Goal: Task Accomplishment & Management: Use online tool/utility

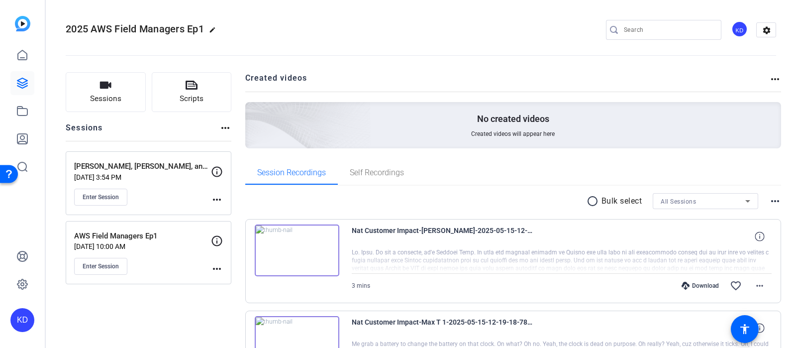
click at [89, 61] on openreel-divider-bar at bounding box center [421, 52] width 710 height 30
click at [107, 196] on span "Enter Session" at bounding box center [101, 197] width 36 height 8
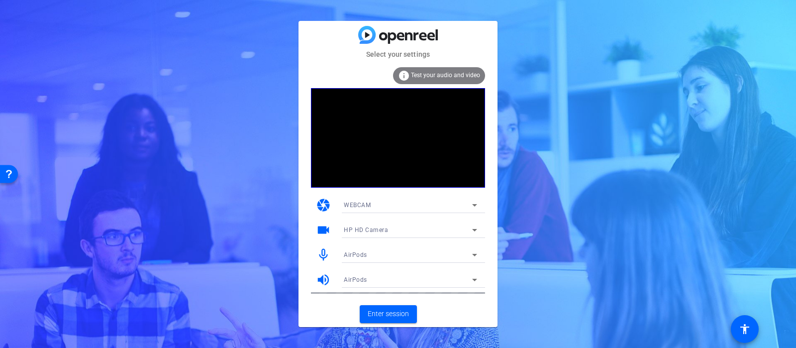
click at [323, 252] on mat-icon "mic_none" at bounding box center [323, 254] width 15 height 15
click at [763, 241] on div "Select your settings info Test your audio and video camera WEBCAM videocam HP H…" at bounding box center [398, 174] width 796 height 348
click at [386, 312] on span "Enter session" at bounding box center [388, 313] width 41 height 10
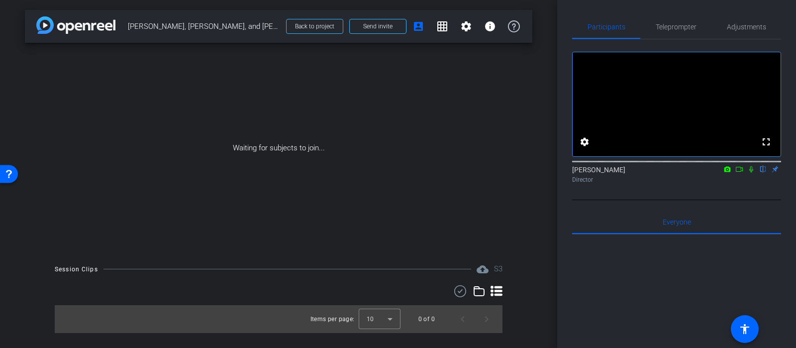
click at [751, 173] on icon at bounding box center [751, 169] width 8 height 7
click at [373, 25] on span "Send invite" at bounding box center [377, 26] width 29 height 8
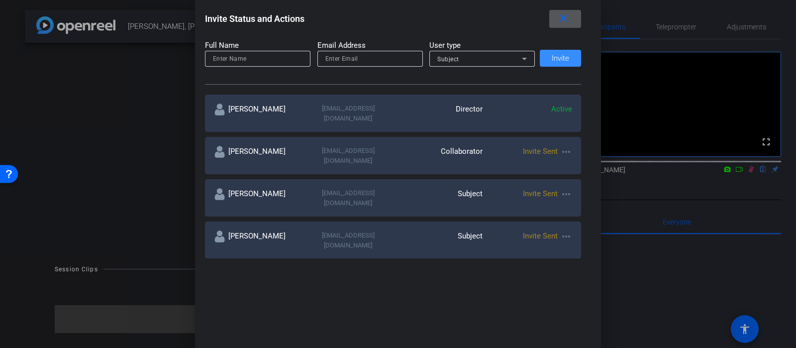
scroll to position [125, 0]
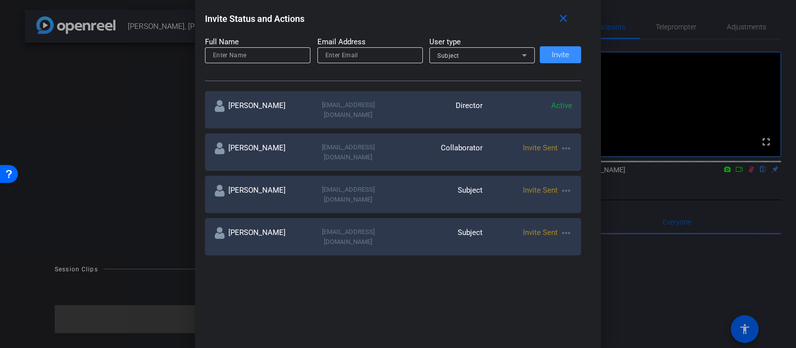
click at [570, 143] on mat-icon "more_horiz" at bounding box center [566, 148] width 12 height 12
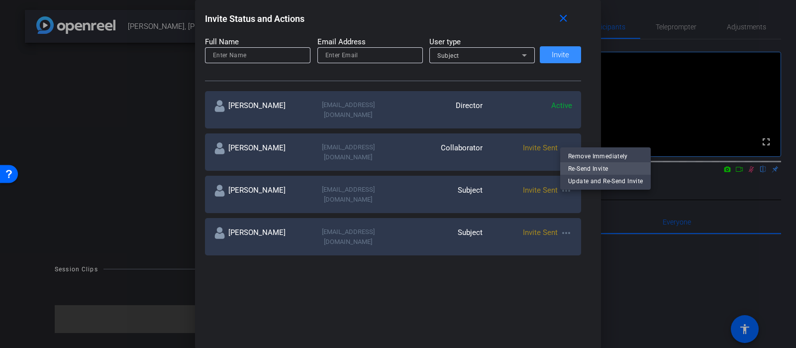
click at [571, 171] on span "Re-Send Invite" at bounding box center [605, 168] width 75 height 12
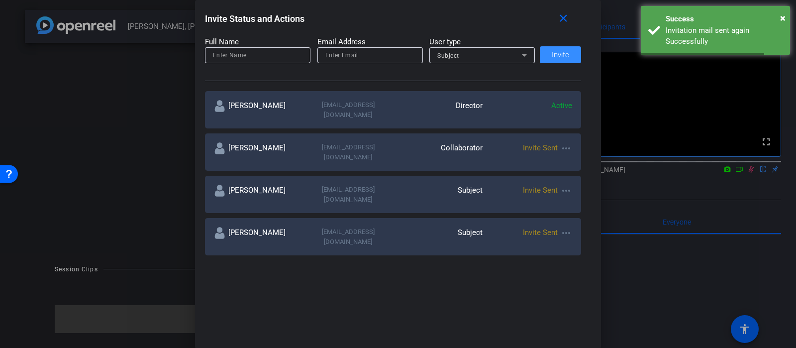
click at [567, 185] on mat-icon "more_horiz" at bounding box center [566, 191] width 12 height 12
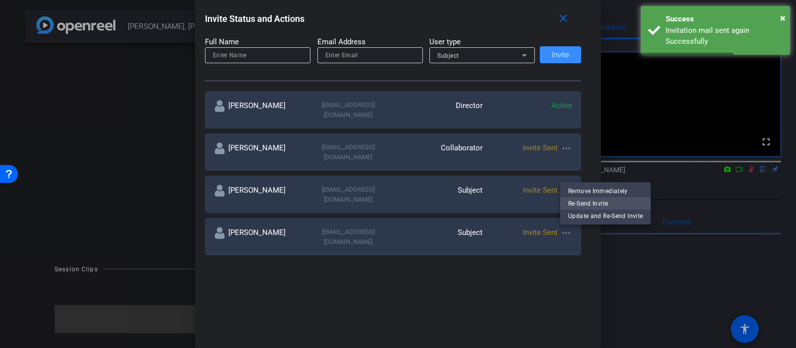
click at [571, 203] on span "Re-Send Invite" at bounding box center [605, 204] width 75 height 12
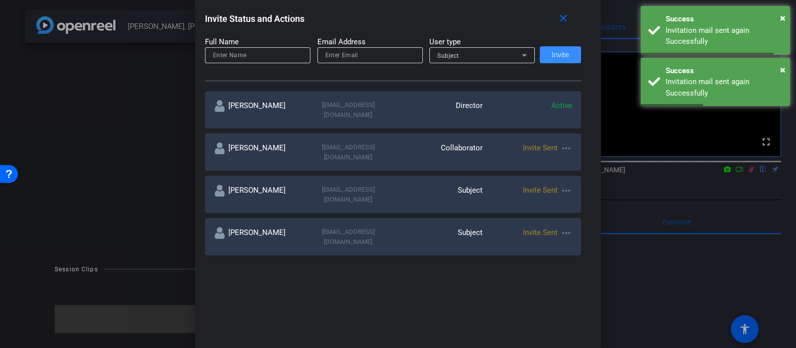
click at [570, 227] on mat-icon "more_horiz" at bounding box center [566, 233] width 12 height 12
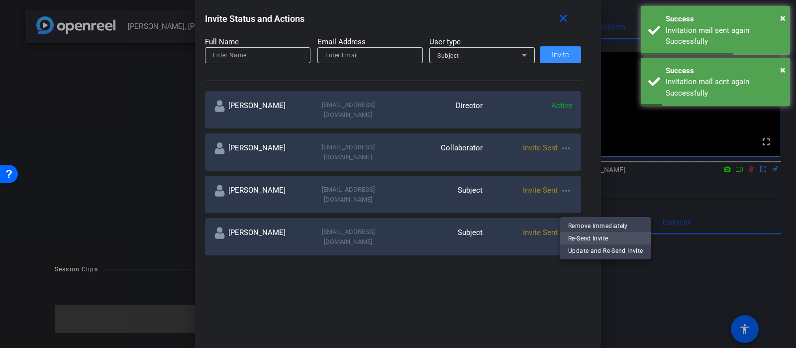
click at [573, 235] on span "Re-Send Invite" at bounding box center [605, 238] width 75 height 12
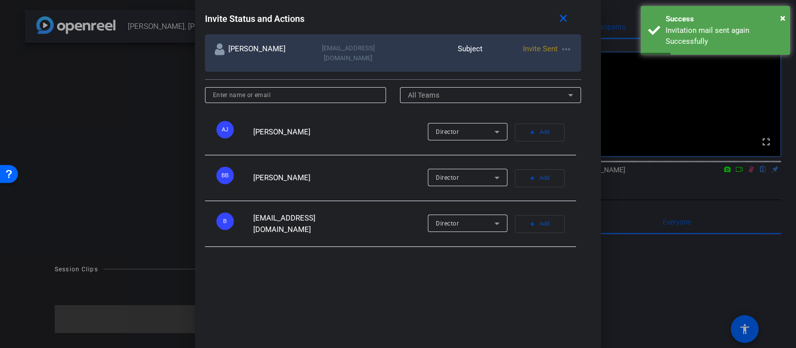
scroll to position [0, 0]
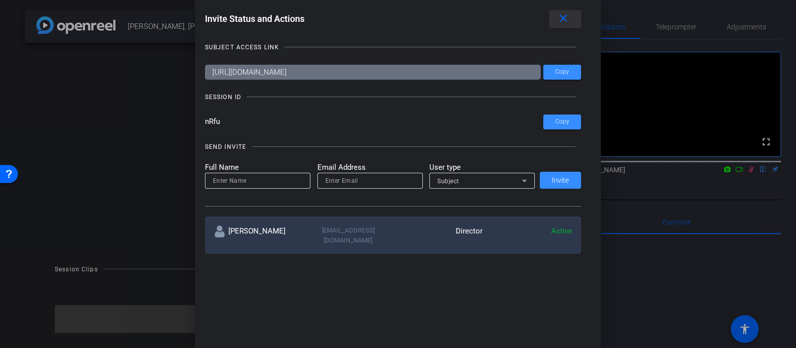
click at [561, 20] on mat-icon "close" at bounding box center [563, 18] width 12 height 12
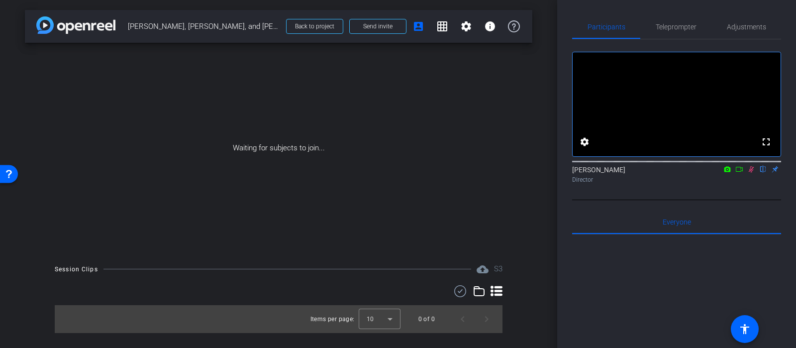
click at [751, 173] on icon at bounding box center [751, 169] width 8 height 7
click at [751, 173] on icon at bounding box center [751, 169] width 4 height 6
click at [447, 26] on mat-icon "grid_on" at bounding box center [442, 26] width 12 height 12
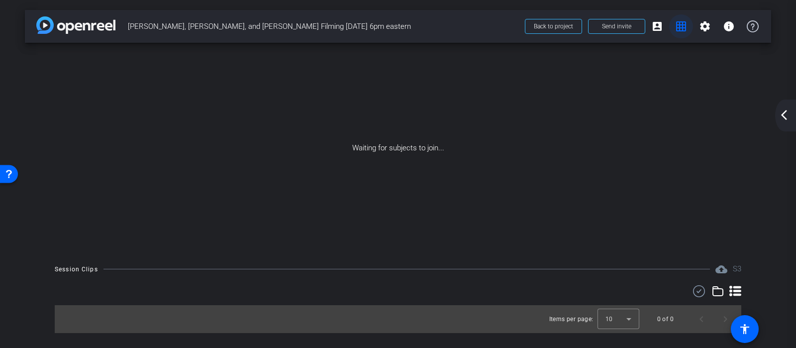
click at [679, 31] on mat-icon "grid_on" at bounding box center [681, 26] width 12 height 12
click at [660, 29] on mat-icon "account_box" at bounding box center [657, 26] width 12 height 12
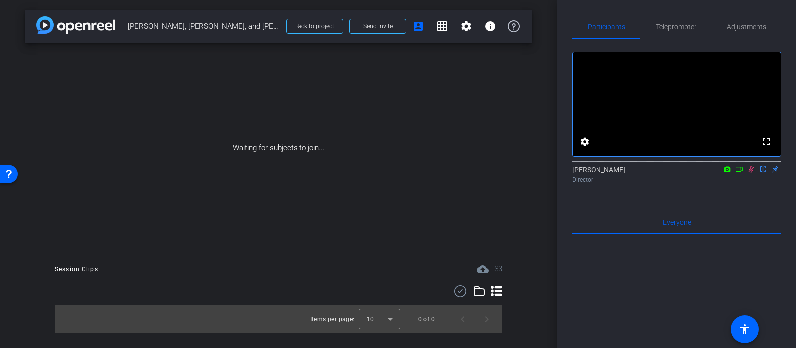
click at [479, 178] on div "Waiting for subjects to join..." at bounding box center [278, 148] width 507 height 210
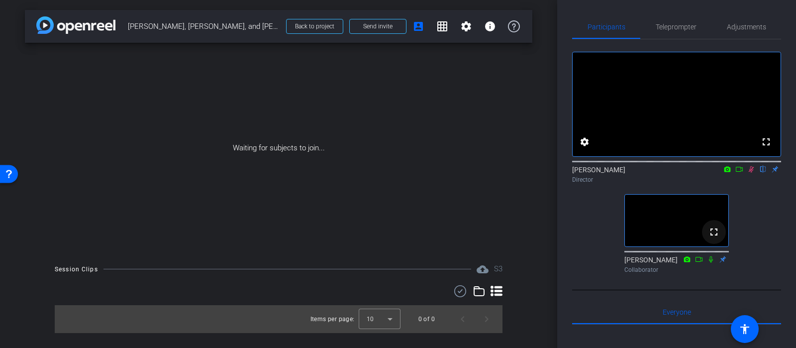
click at [714, 238] on mat-icon "fullscreen" at bounding box center [714, 232] width 12 height 12
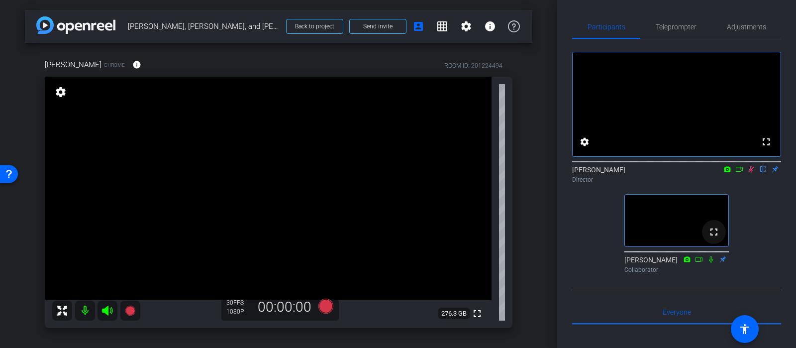
click at [714, 238] on mat-icon "fullscreen" at bounding box center [714, 232] width 12 height 12
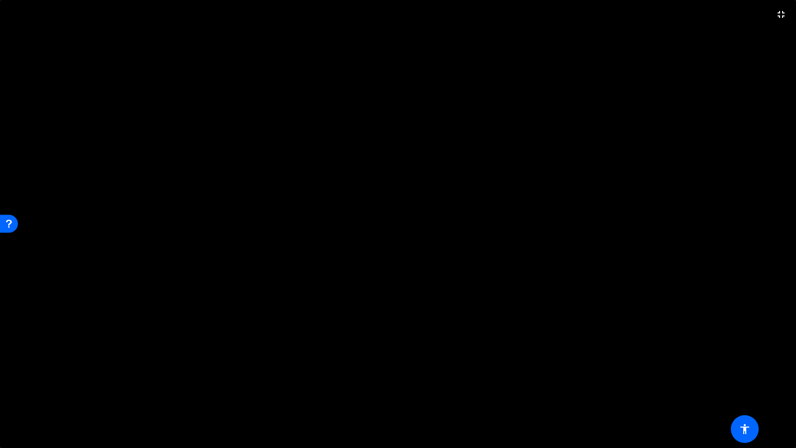
click at [673, 271] on video at bounding box center [398, 224] width 796 height 448
click at [784, 14] on mat-icon "fullscreen_exit" at bounding box center [781, 14] width 12 height 12
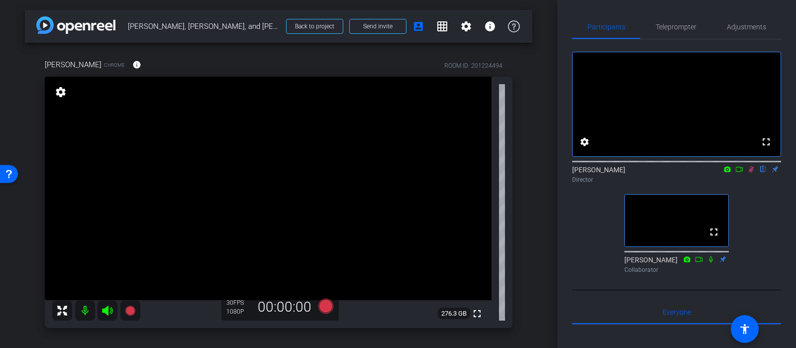
click at [551, 198] on div "arrow_back [PERSON_NAME], [PERSON_NAME], and [PERSON_NAME] Filming [DATE] 6pm e…" at bounding box center [278, 174] width 557 height 348
click at [770, 227] on div "fullscreen settings [PERSON_NAME] flip Director fullscreen [PERSON_NAME] Collab…" at bounding box center [676, 158] width 209 height 238
click at [775, 258] on div "fullscreen settings [PERSON_NAME] flip Director fullscreen [PERSON_NAME] Collab…" at bounding box center [676, 158] width 209 height 238
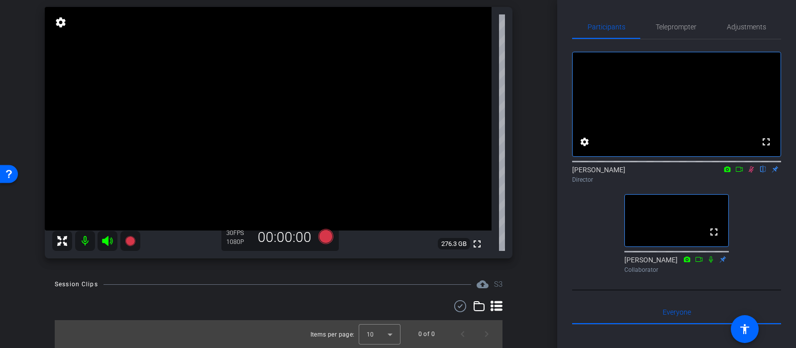
drag, startPoint x: 634, startPoint y: 250, endPoint x: 513, endPoint y: 271, distance: 122.6
click at [513, 271] on div "arrow_back [PERSON_NAME], [PERSON_NAME], and [PERSON_NAME] Filming [DATE] 6pm e…" at bounding box center [398, 174] width 796 height 348
drag, startPoint x: 681, startPoint y: 233, endPoint x: 679, endPoint y: 153, distance: 79.6
click at [679, 153] on div "fullscreen settings [PERSON_NAME] flip Director fullscreen [PERSON_NAME] Collab…" at bounding box center [676, 158] width 209 height 238
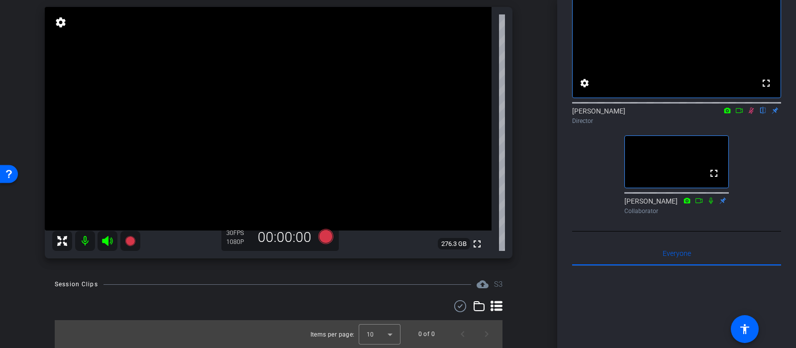
scroll to position [0, 0]
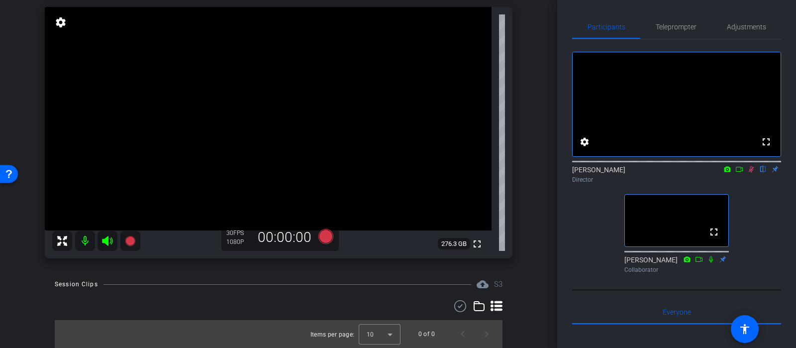
click at [765, 230] on div "fullscreen settings [PERSON_NAME] flip Director fullscreen [PERSON_NAME] Collab…" at bounding box center [676, 158] width 209 height 238
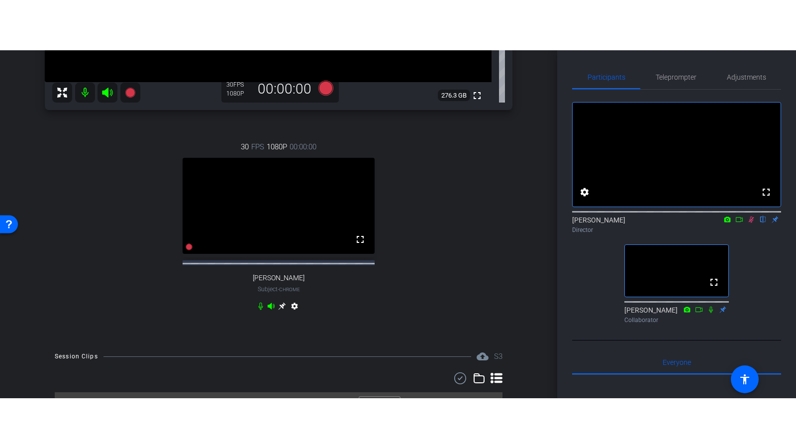
scroll to position [273, 0]
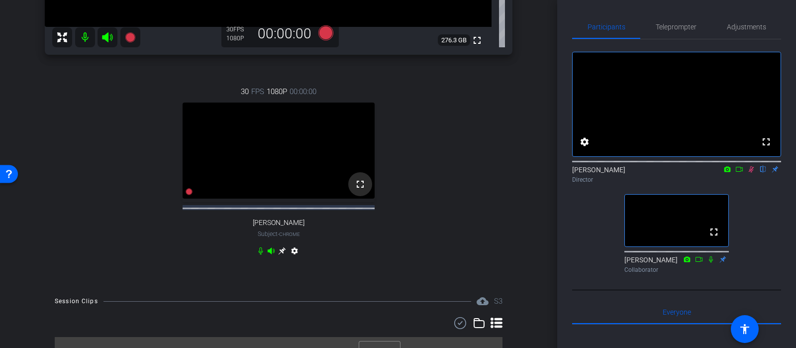
click at [360, 190] on mat-icon "fullscreen" at bounding box center [360, 184] width 12 height 12
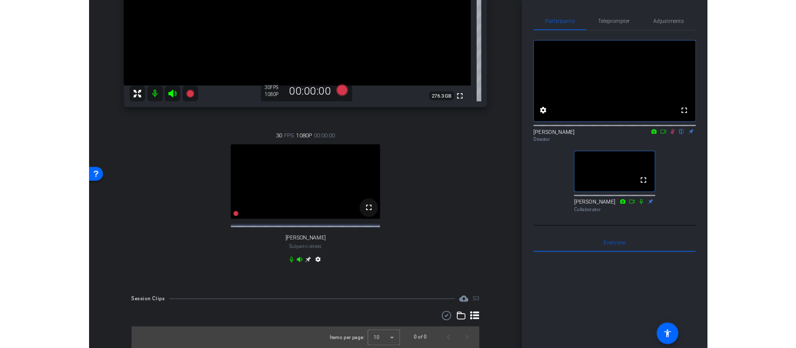
scroll to position [102, 0]
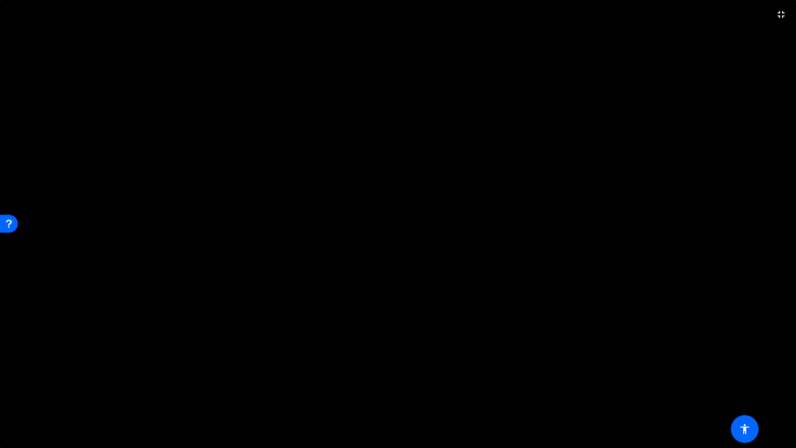
click at [360, 266] on video at bounding box center [398, 224] width 796 height 448
click at [785, 13] on mat-icon "fullscreen_exit" at bounding box center [781, 14] width 12 height 12
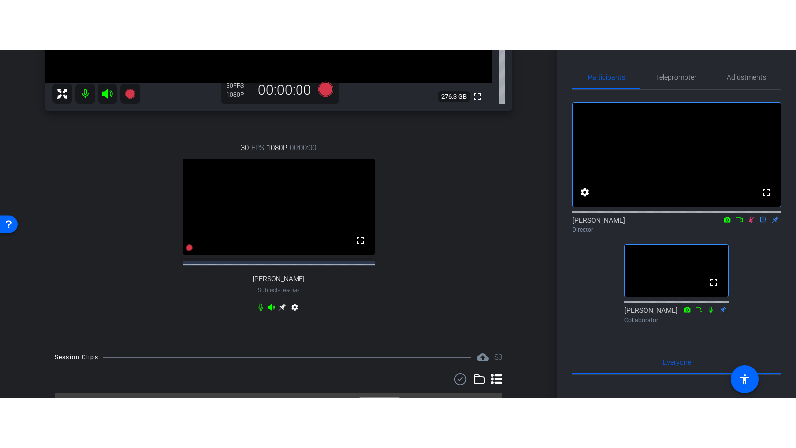
scroll to position [272, 0]
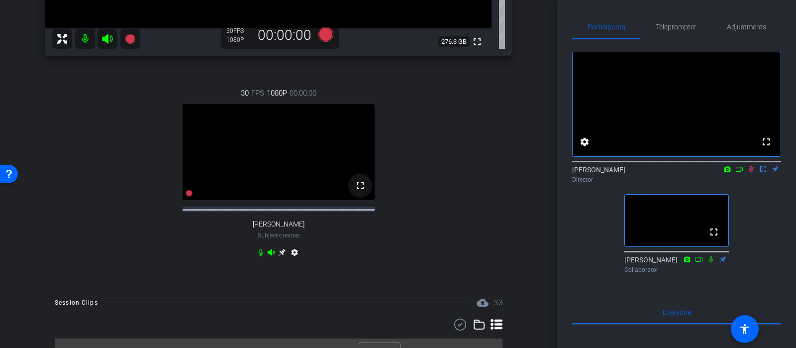
click at [361, 192] on mat-icon "fullscreen" at bounding box center [360, 186] width 12 height 12
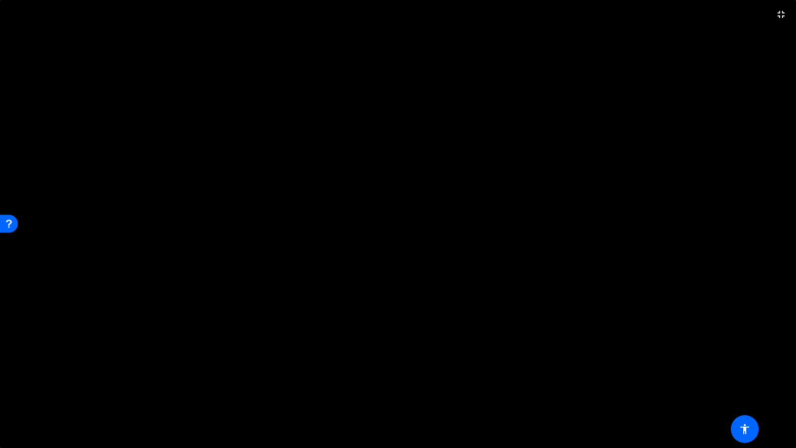
click at [513, 267] on video at bounding box center [398, 224] width 796 height 448
click at [783, 17] on mat-icon "fullscreen_exit" at bounding box center [781, 14] width 12 height 12
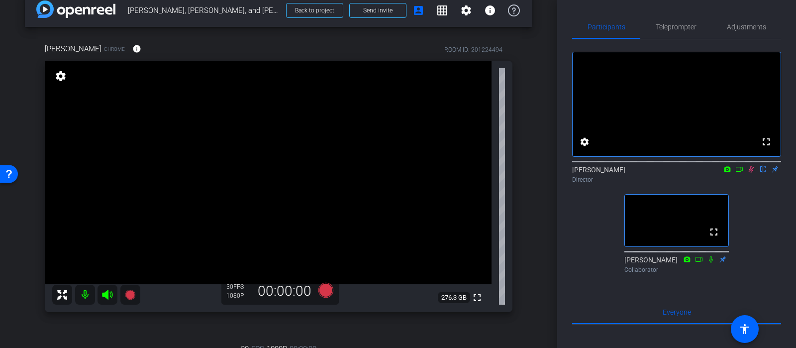
scroll to position [0, 0]
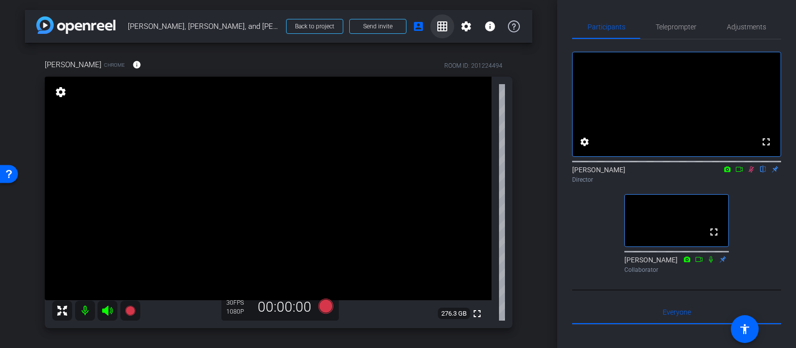
click at [442, 29] on mat-icon "grid_on" at bounding box center [442, 26] width 12 height 12
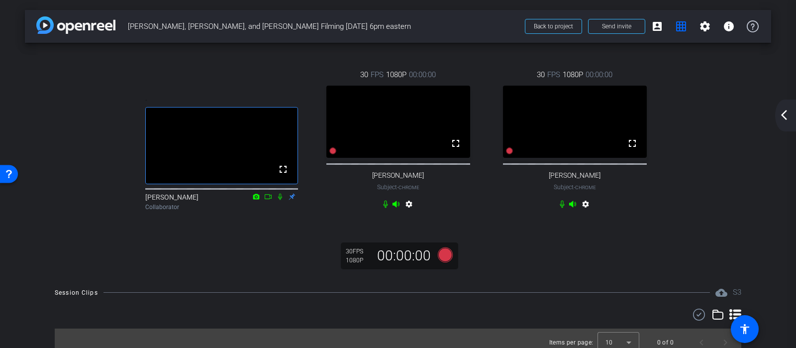
drag, startPoint x: 253, startPoint y: 163, endPoint x: 256, endPoint y: 136, distance: 27.1
drag, startPoint x: 376, startPoint y: 134, endPoint x: 372, endPoint y: 150, distance: 16.4
drag, startPoint x: 225, startPoint y: 130, endPoint x: 228, endPoint y: 95, distance: 35.4
click at [784, 123] on div "arrow_back_ios_new arrow_forward_ios" at bounding box center [785, 116] width 21 height 32
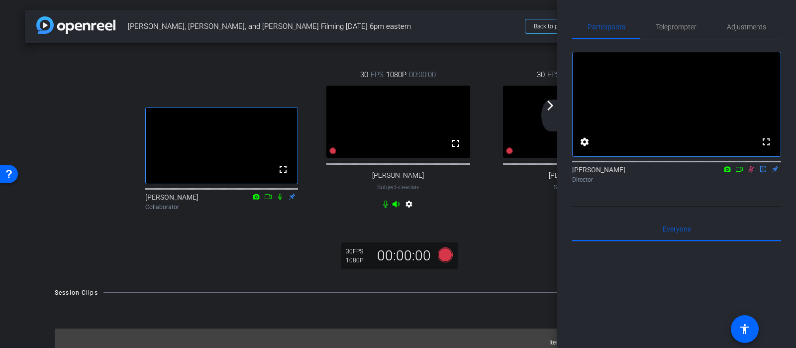
click at [550, 107] on mat-icon "arrow_forward_ios" at bounding box center [550, 106] width 12 height 12
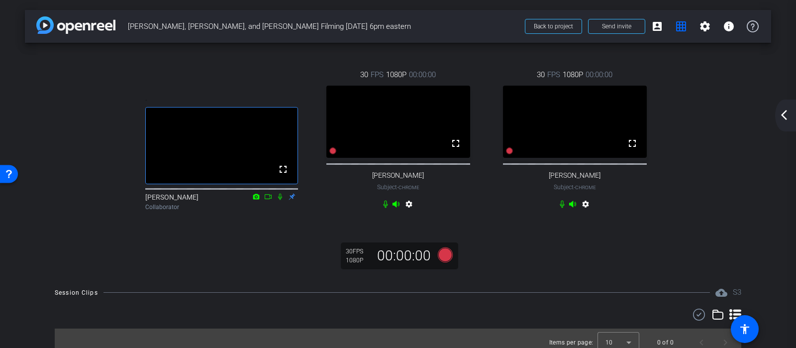
drag, startPoint x: 250, startPoint y: 107, endPoint x: 259, endPoint y: 66, distance: 41.7
click at [259, 66] on body "Accessibility Screen-Reader Guide, Feedback, and Issue Reporting | New window m…" at bounding box center [398, 174] width 796 height 348
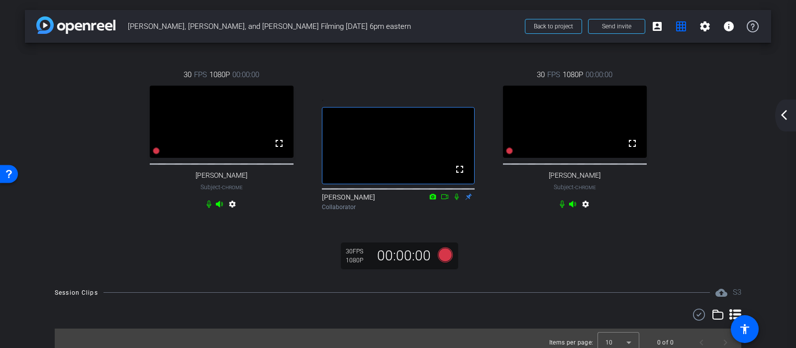
drag, startPoint x: 392, startPoint y: 103, endPoint x: 233, endPoint y: 104, distance: 159.2
drag, startPoint x: 387, startPoint y: 144, endPoint x: 394, endPoint y: 193, distance: 49.3
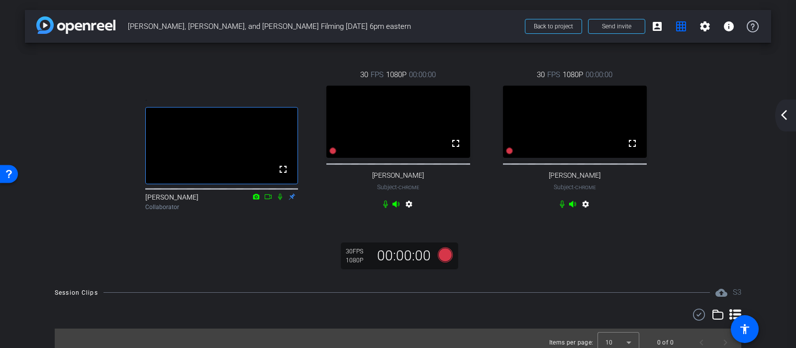
click at [728, 117] on div ". fullscreen [PERSON_NAME] Collaborator 30 FPS 1080P 00:00:00 fullscreen [PERSO…" at bounding box center [398, 141] width 707 height 176
click at [788, 122] on div "arrow_back_ios_new arrow_forward_ios" at bounding box center [785, 116] width 21 height 32
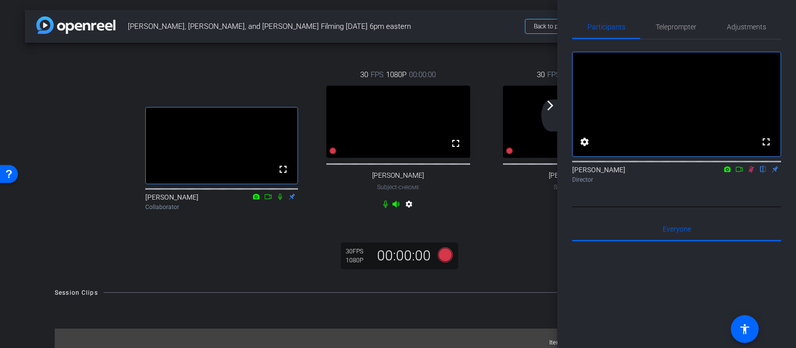
click at [554, 108] on mat-icon "arrow_forward_ios" at bounding box center [550, 106] width 12 height 12
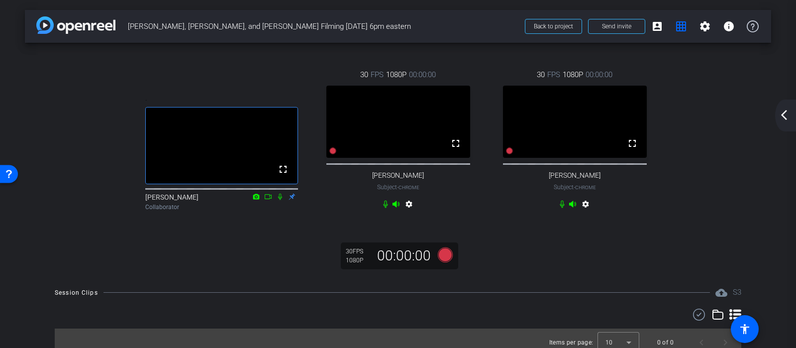
click at [582, 136] on video at bounding box center [575, 122] width 144 height 72
click at [785, 118] on mat-icon "arrow_back_ios_new" at bounding box center [784, 115] width 12 height 12
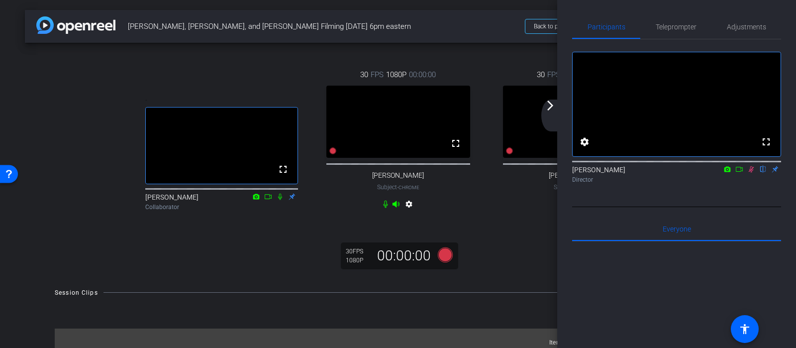
click at [555, 106] on mat-icon "arrow_forward_ios" at bounding box center [550, 106] width 12 height 12
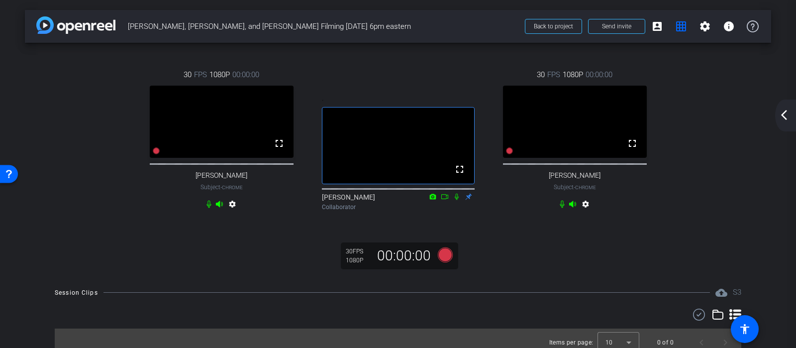
drag, startPoint x: 191, startPoint y: 165, endPoint x: 495, endPoint y: 214, distance: 308.4
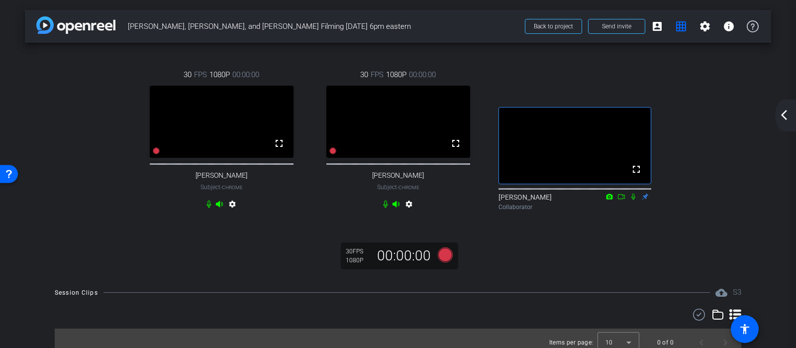
click at [782, 113] on mat-icon "arrow_back_ios_new" at bounding box center [784, 115] width 12 height 12
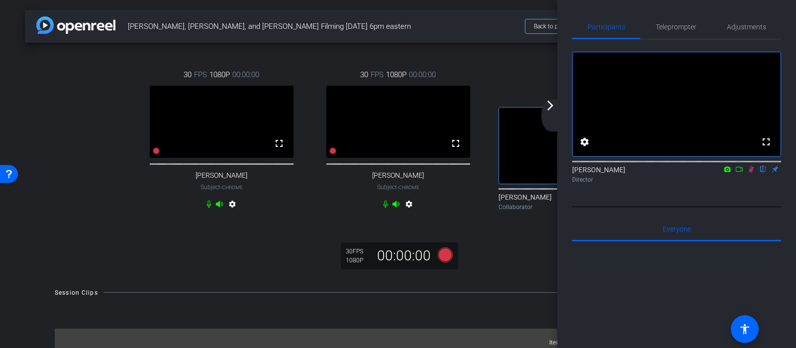
click at [551, 106] on mat-icon "arrow_forward_ios" at bounding box center [550, 106] width 12 height 12
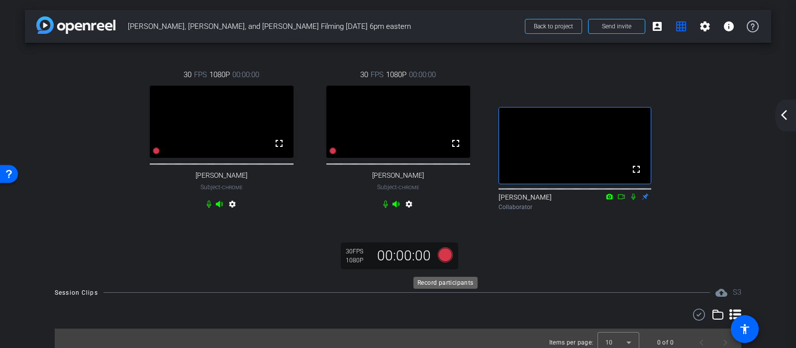
click at [442, 262] on icon at bounding box center [445, 254] width 15 height 15
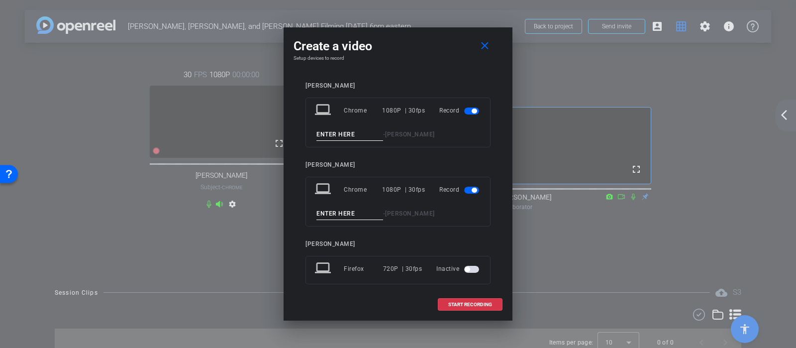
click at [342, 132] on input at bounding box center [349, 134] width 67 height 12
type input "T"
type input "Rich Take 1"
click at [336, 213] on input at bounding box center [349, 213] width 67 height 12
type input "[PERSON_NAME] Take 1"
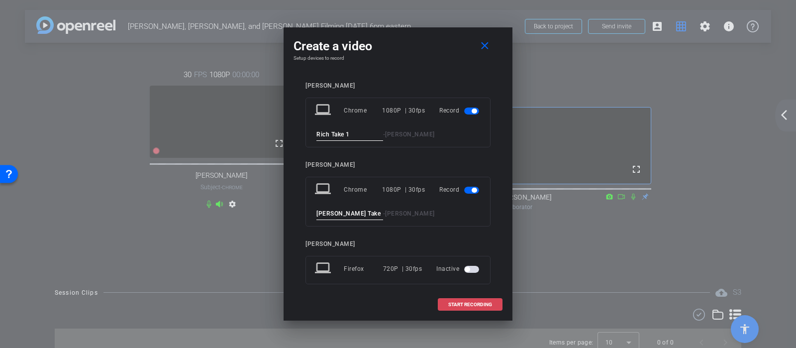
click at [449, 308] on span at bounding box center [470, 305] width 64 height 24
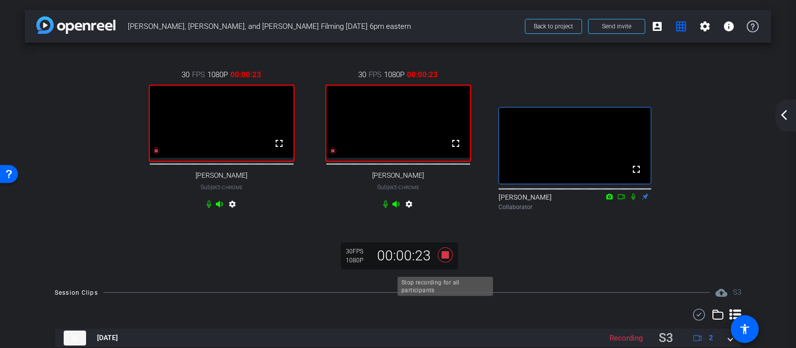
click at [446, 262] on icon at bounding box center [445, 254] width 15 height 15
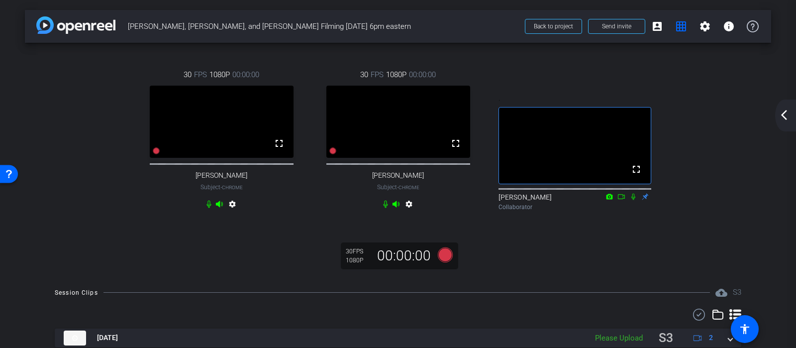
click at [786, 117] on mat-icon "arrow_back_ios_new" at bounding box center [784, 115] width 12 height 12
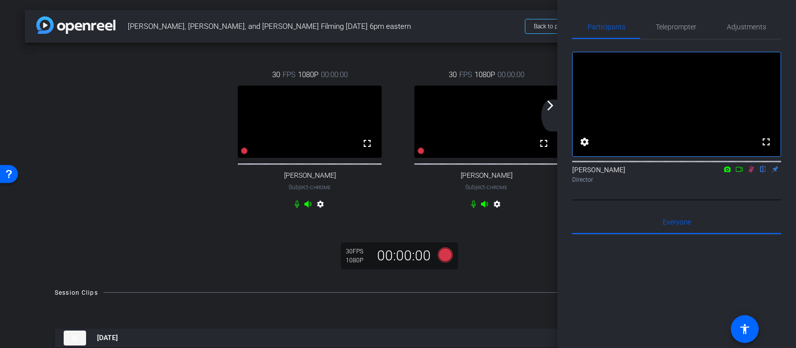
click at [552, 108] on mat-icon "arrow_forward_ios" at bounding box center [550, 106] width 12 height 12
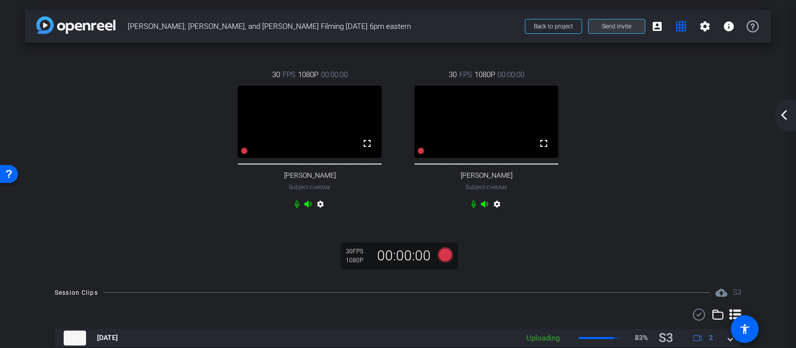
click at [632, 25] on span at bounding box center [617, 26] width 56 height 24
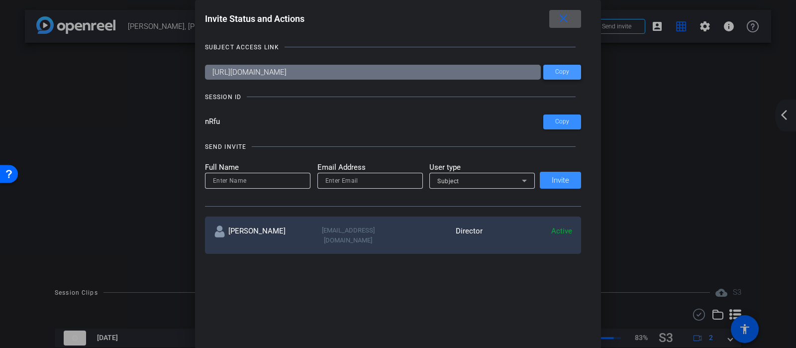
click at [558, 71] on span "Copy" at bounding box center [562, 71] width 14 height 7
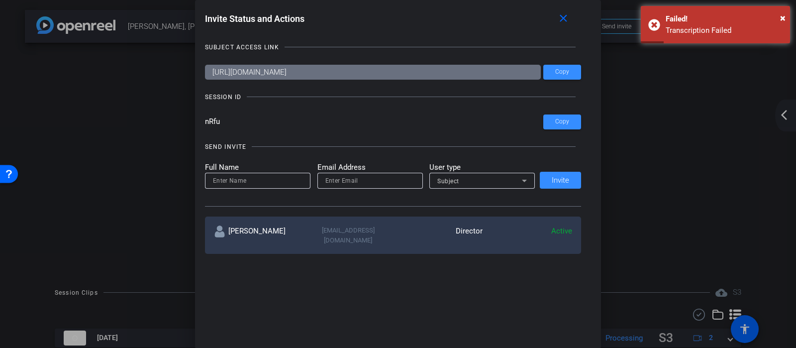
click at [754, 223] on div at bounding box center [398, 174] width 796 height 348
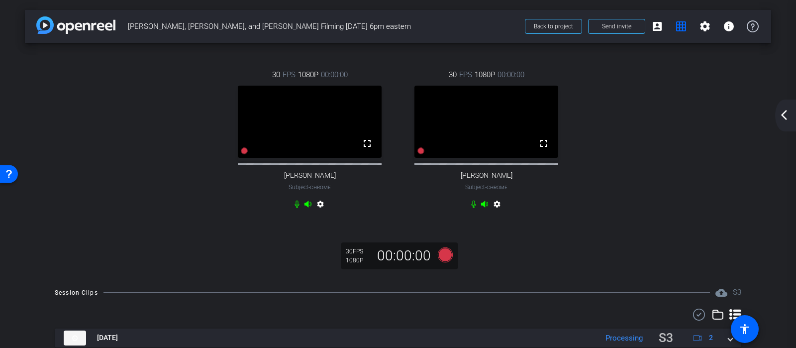
click at [784, 124] on div "arrow_back_ios_new arrow_forward_ios" at bounding box center [785, 116] width 21 height 32
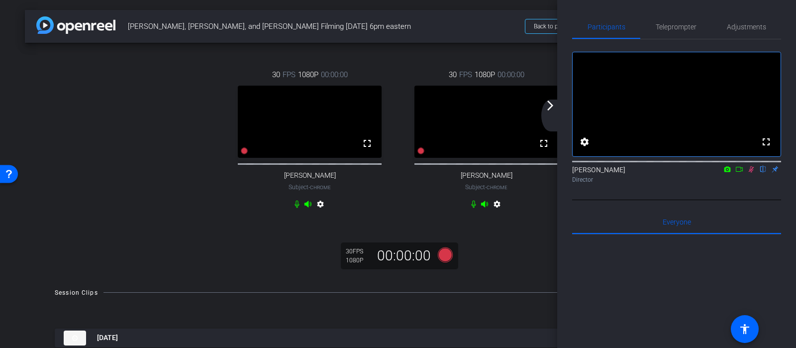
click at [755, 173] on icon at bounding box center [751, 169] width 8 height 7
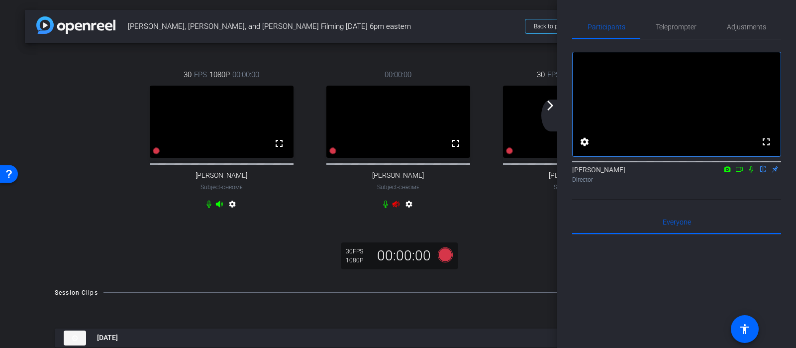
click at [755, 173] on icon at bounding box center [751, 169] width 8 height 7
click at [553, 105] on mat-icon "arrow_forward_ios" at bounding box center [550, 106] width 12 height 12
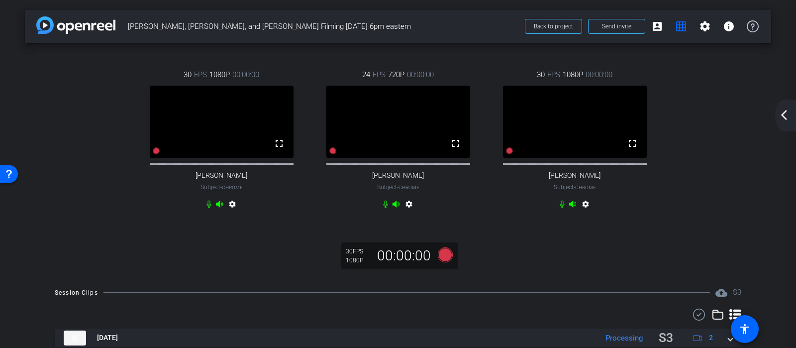
click at [783, 111] on mat-icon "arrow_back_ios_new" at bounding box center [784, 115] width 12 height 12
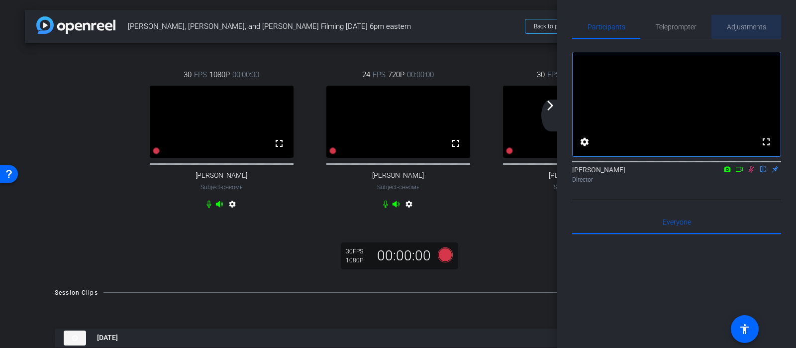
click at [753, 26] on span "Adjustments" at bounding box center [746, 26] width 39 height 7
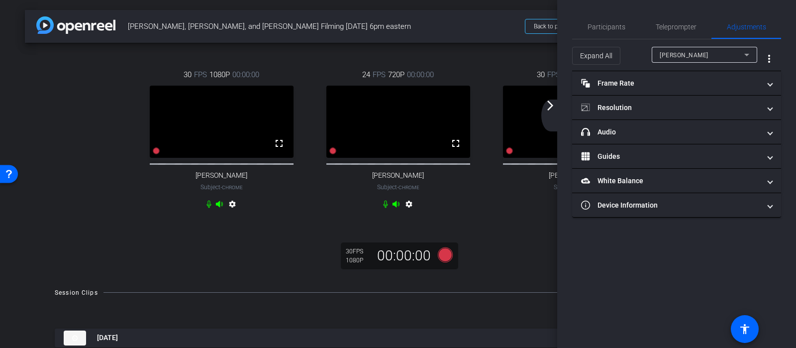
click at [710, 54] on div "[PERSON_NAME]" at bounding box center [702, 55] width 85 height 12
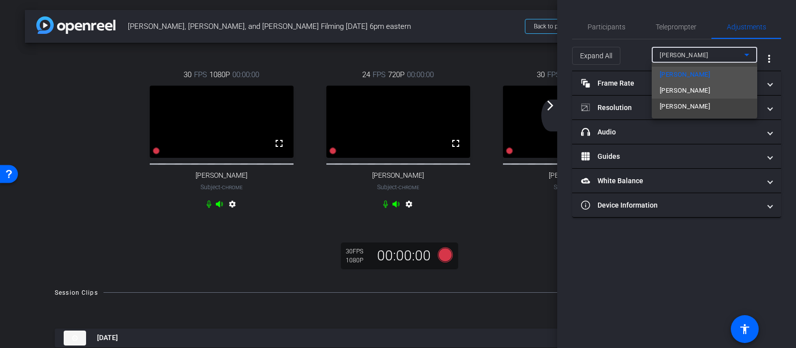
click at [691, 88] on span "[PERSON_NAME]" at bounding box center [685, 91] width 50 height 12
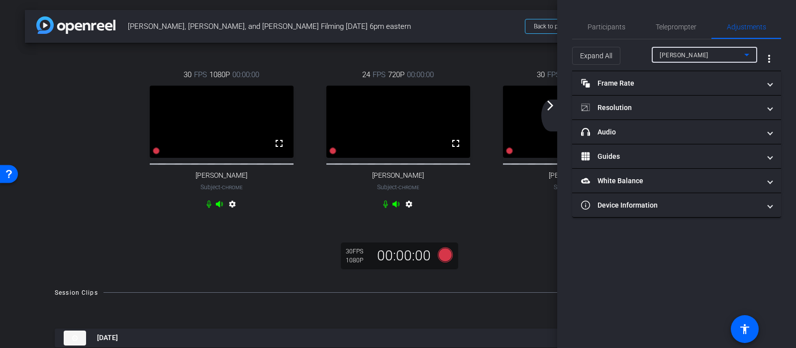
click at [690, 53] on span "[PERSON_NAME]" at bounding box center [684, 55] width 49 height 7
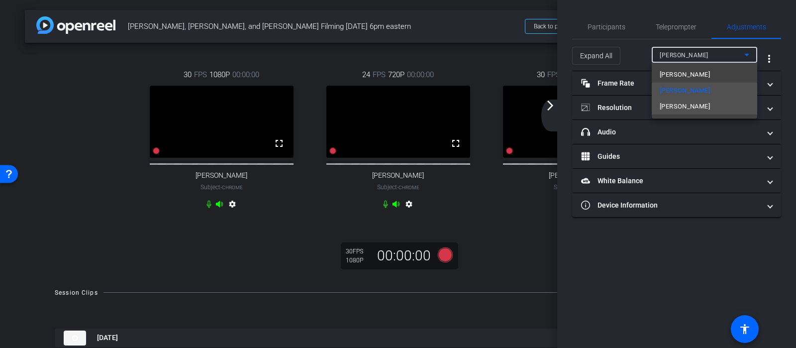
click at [673, 108] on span "[PERSON_NAME]" at bounding box center [685, 107] width 50 height 12
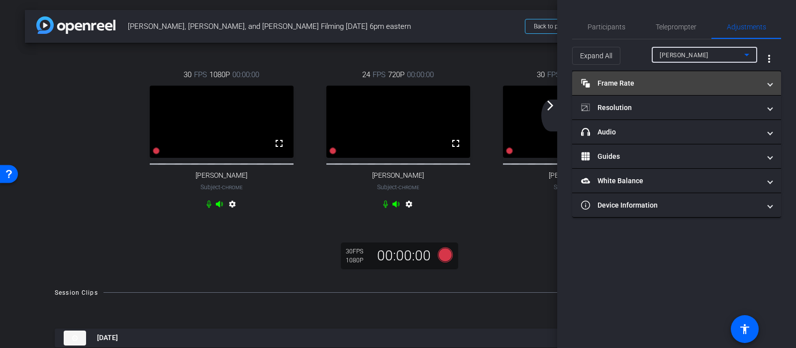
click at [674, 84] on mat-panel-title "Frame Rate Frame Rate" at bounding box center [670, 83] width 179 height 10
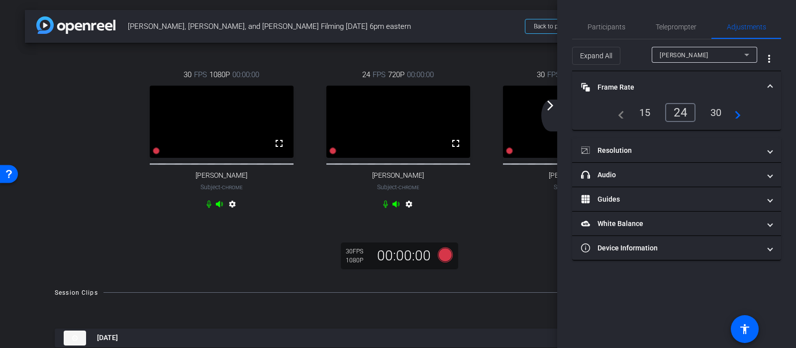
click at [723, 117] on div "30" at bounding box center [716, 112] width 26 height 17
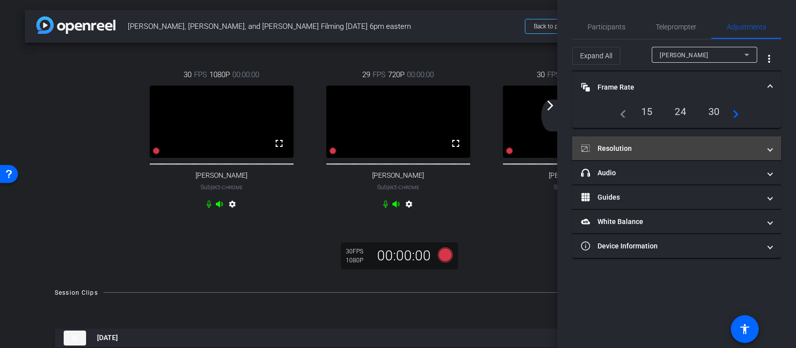
click at [674, 150] on mat-panel-title "Resolution" at bounding box center [670, 148] width 179 height 10
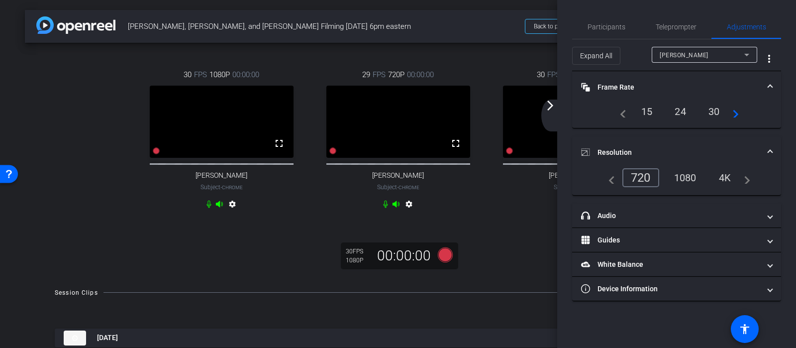
click at [691, 179] on div "1080" at bounding box center [685, 177] width 37 height 17
click at [716, 114] on div "30" at bounding box center [714, 111] width 26 height 17
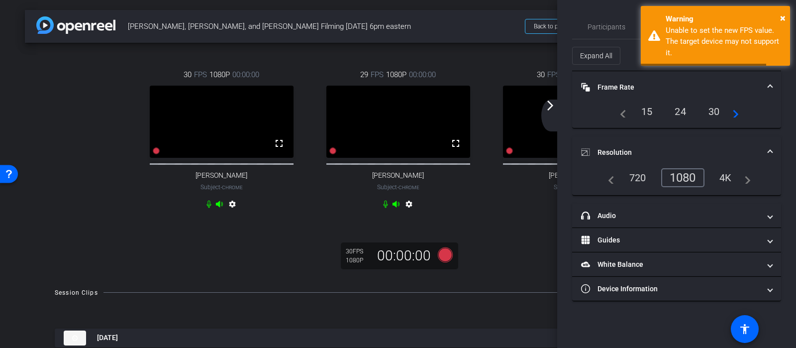
click at [727, 181] on div "4K" at bounding box center [725, 177] width 27 height 17
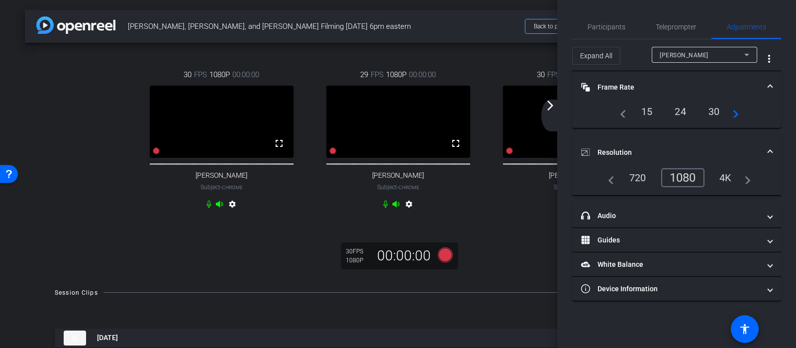
click at [526, 253] on div "30 FPS 1080P 00:00:00 fullscreen [PERSON_NAME] Subject - Chrome settings 29 FPS…" at bounding box center [398, 160] width 746 height 234
click at [749, 26] on span "Adjustments" at bounding box center [746, 26] width 39 height 7
click at [528, 257] on div "30 FPS 1080P 00:00:00 fullscreen [PERSON_NAME] Subject - Chrome settings 29 FPS…" at bounding box center [398, 160] width 746 height 234
click at [549, 109] on mat-icon "arrow_forward_ios" at bounding box center [550, 106] width 12 height 12
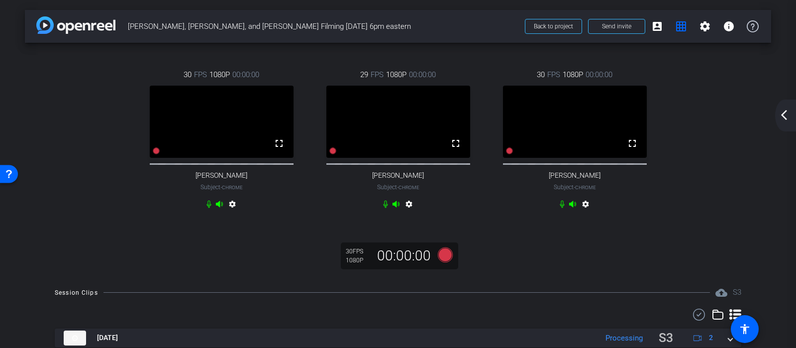
click at [784, 116] on mat-icon "arrow_back_ios_new" at bounding box center [784, 115] width 12 height 12
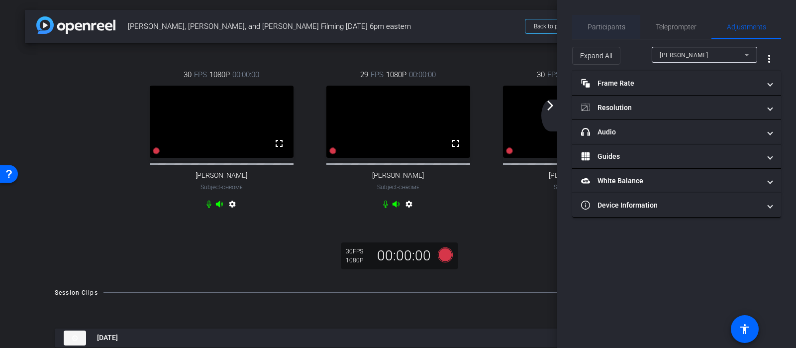
click at [612, 24] on span "Participants" at bounding box center [607, 26] width 38 height 7
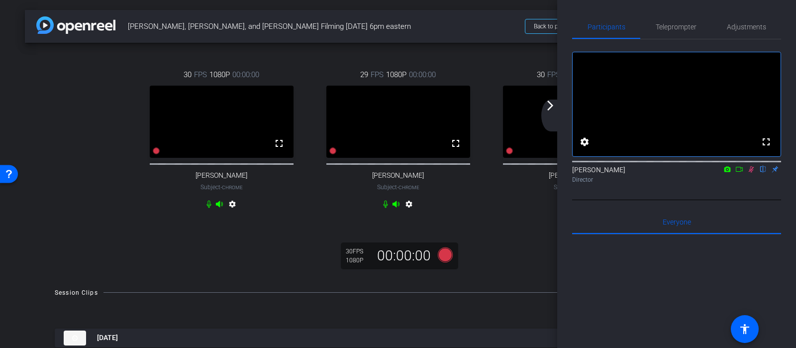
click at [553, 107] on mat-icon "arrow_forward_ios" at bounding box center [550, 106] width 12 height 12
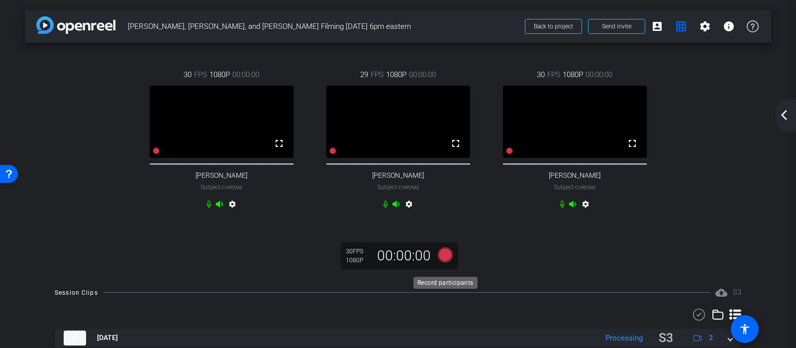
click at [442, 262] on icon at bounding box center [445, 254] width 15 height 15
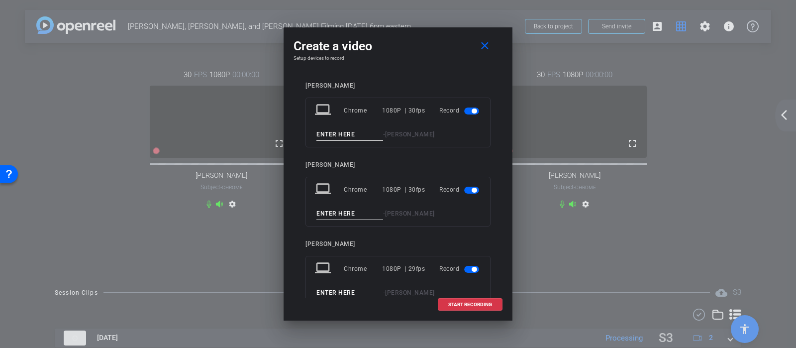
click at [350, 132] on input at bounding box center [349, 134] width 67 height 12
type input "Rich Take 1"
click at [338, 214] on input at bounding box center [349, 213] width 67 height 12
type input "[PERSON_NAME] Take 1"
click at [329, 293] on input at bounding box center [349, 293] width 67 height 12
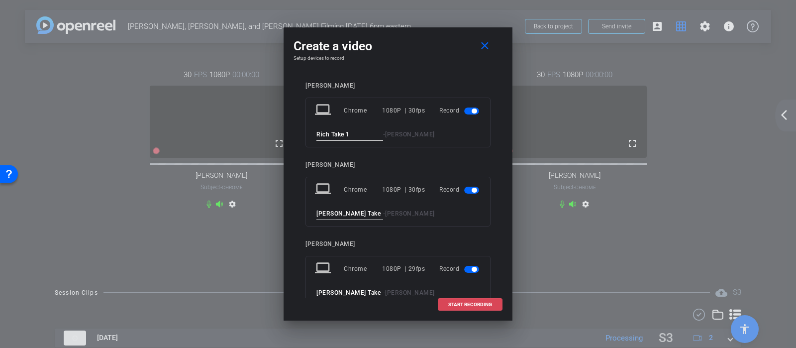
type input "[PERSON_NAME] Take 1"
click at [464, 308] on span at bounding box center [470, 305] width 64 height 24
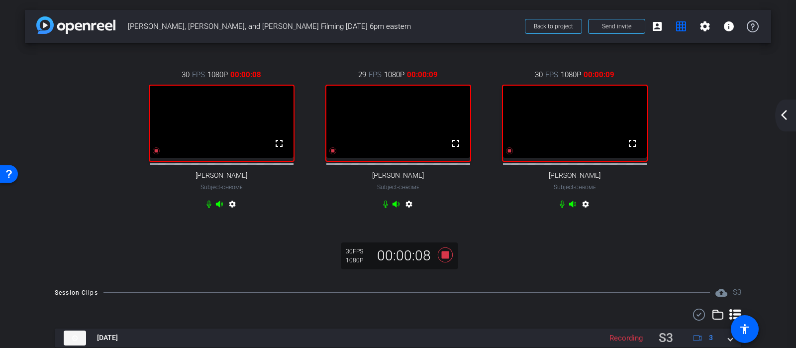
click at [784, 116] on mat-icon "arrow_back_ios_new" at bounding box center [784, 115] width 12 height 12
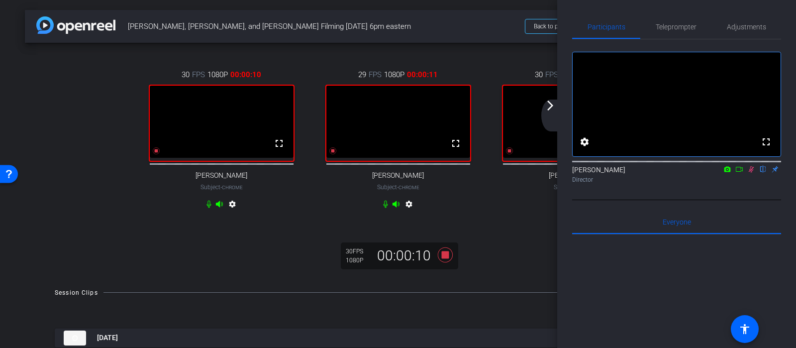
click at [554, 108] on mat-icon "arrow_forward_ios" at bounding box center [550, 106] width 12 height 12
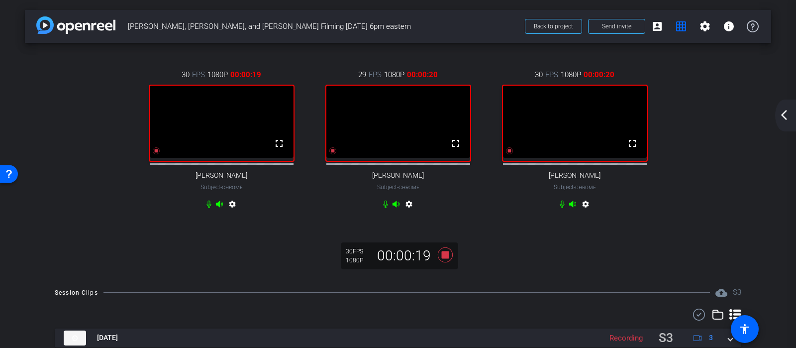
click at [783, 115] on mat-icon "arrow_back_ios_new" at bounding box center [784, 115] width 12 height 12
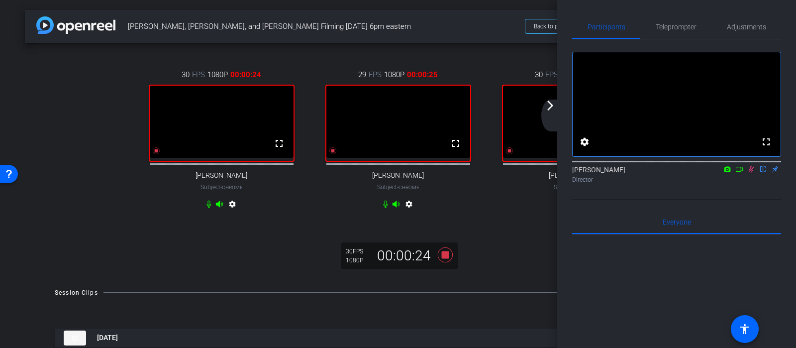
click at [739, 173] on icon at bounding box center [739, 169] width 8 height 7
click at [550, 109] on mat-icon "arrow_forward_ios" at bounding box center [550, 106] width 12 height 12
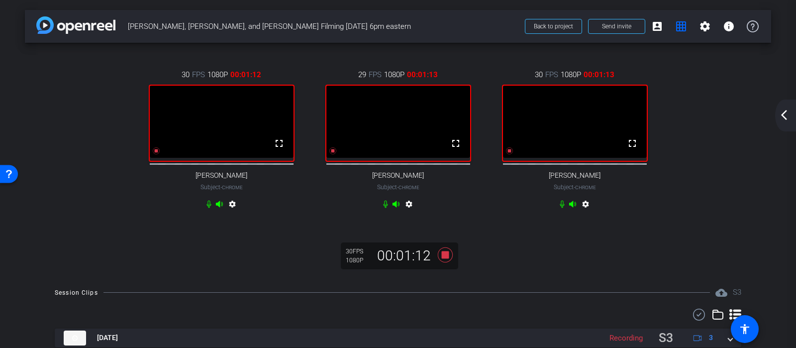
scroll to position [71, 0]
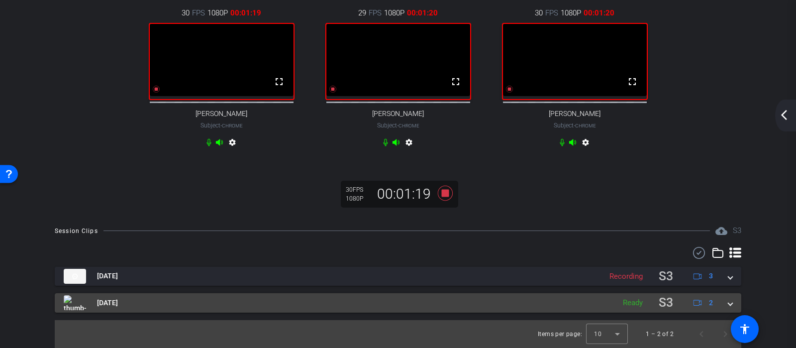
click at [732, 305] on span at bounding box center [730, 303] width 4 height 10
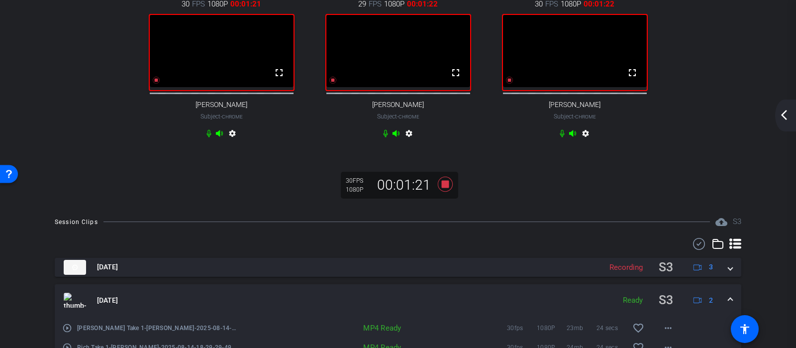
scroll to position [137, 0]
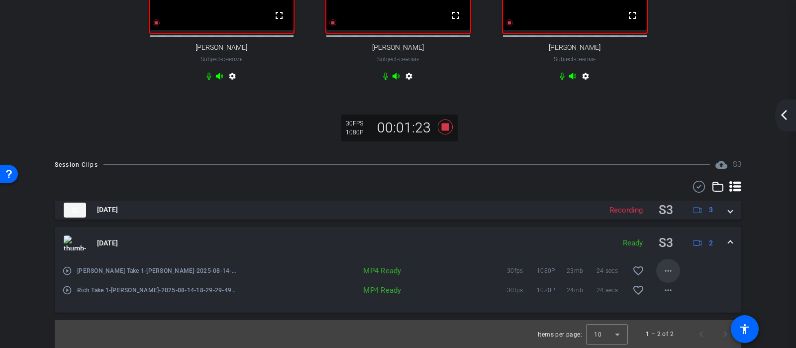
click at [666, 271] on mat-icon "more_horiz" at bounding box center [668, 271] width 12 height 12
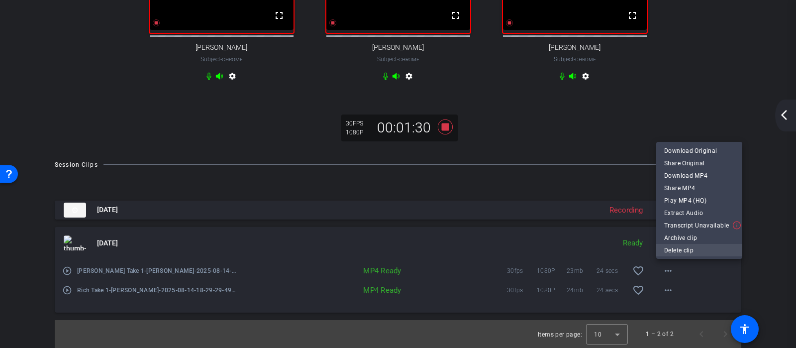
click at [670, 246] on span "Delete clip" at bounding box center [699, 250] width 70 height 12
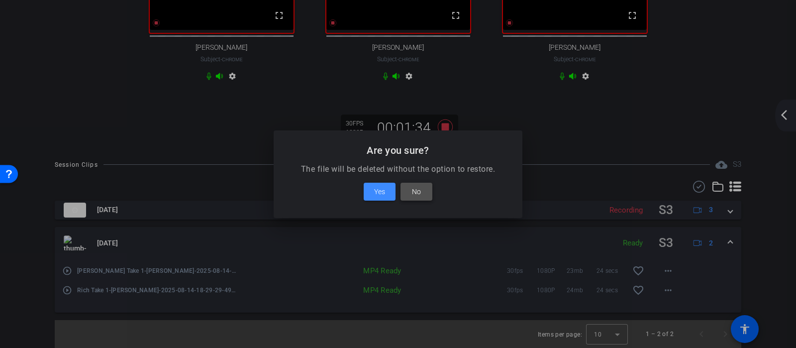
click at [413, 193] on span "No" at bounding box center [416, 192] width 9 height 12
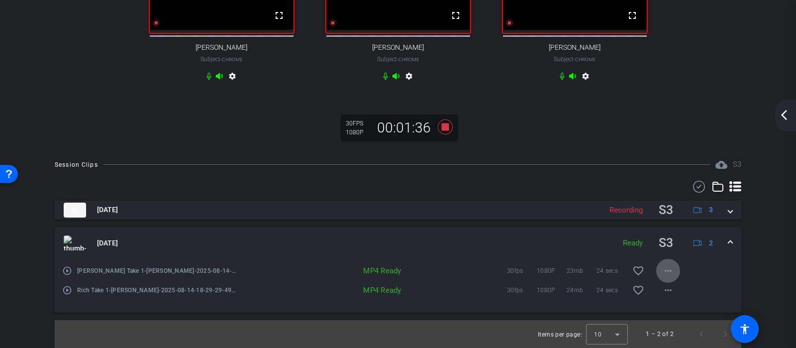
click at [669, 268] on mat-icon "more_horiz" at bounding box center [668, 271] width 12 height 12
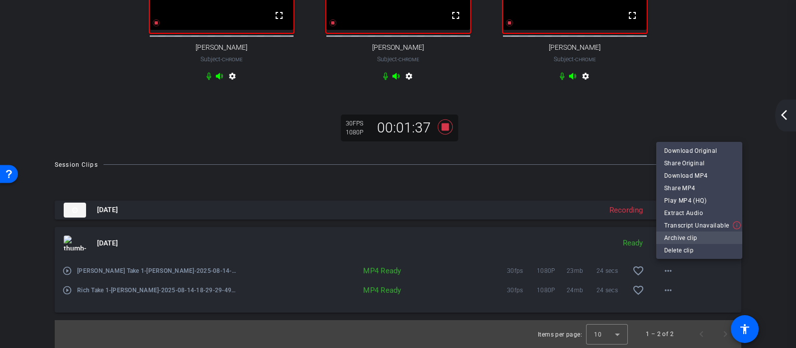
click at [674, 234] on span "Archive clip" at bounding box center [699, 238] width 70 height 12
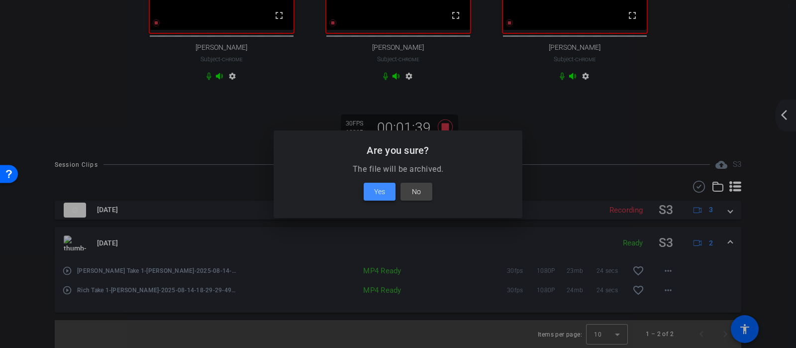
click at [385, 195] on span at bounding box center [380, 192] width 32 height 24
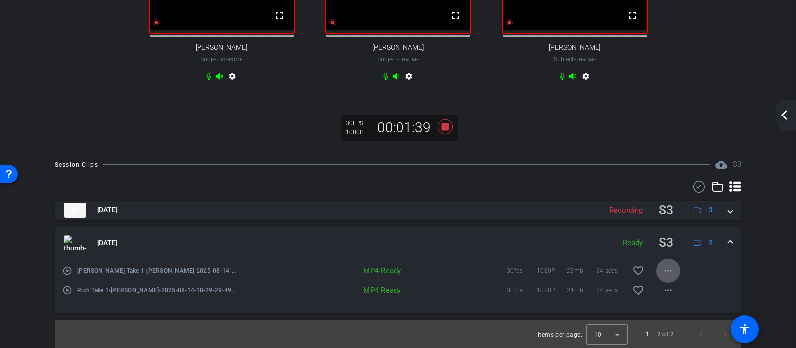
scroll to position [117, 0]
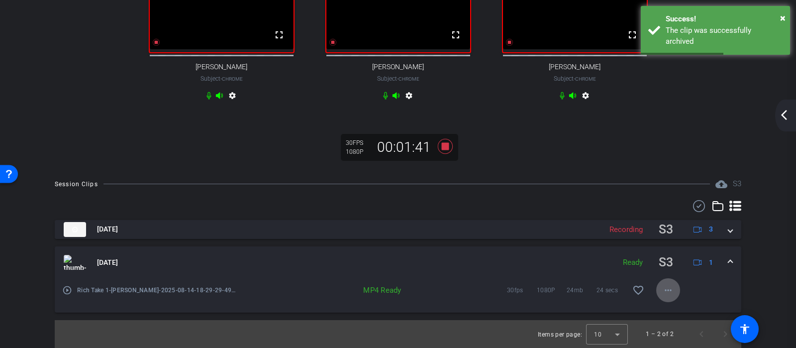
click at [672, 288] on mat-icon "more_horiz" at bounding box center [668, 290] width 12 height 12
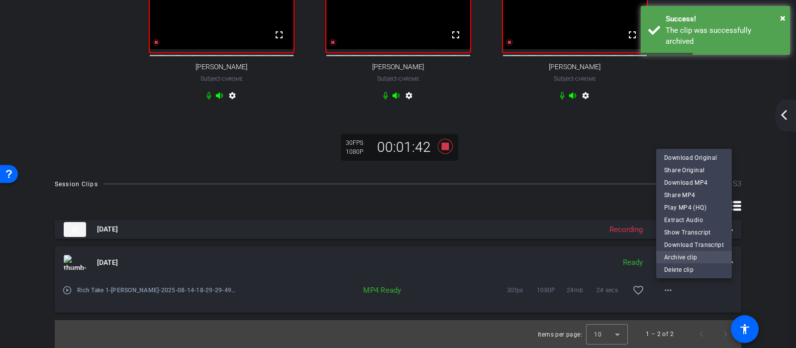
click at [673, 256] on span "Archive clip" at bounding box center [694, 257] width 60 height 12
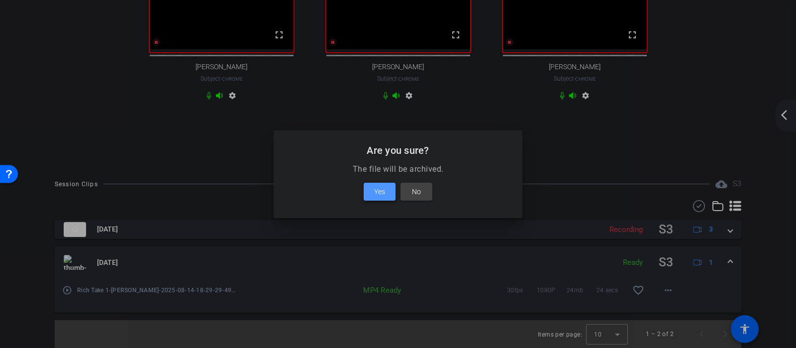
click at [383, 188] on span "Yes" at bounding box center [379, 192] width 11 height 12
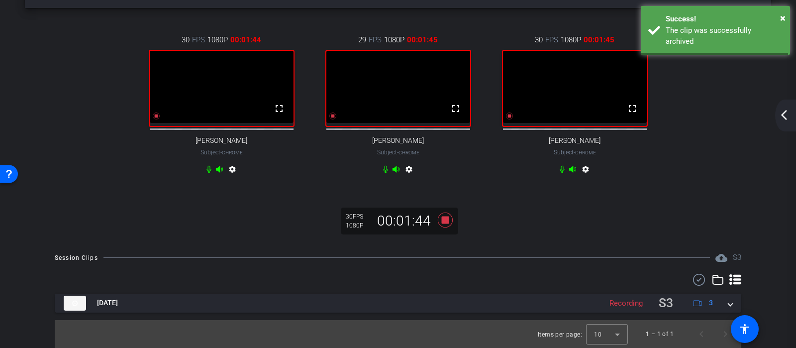
scroll to position [44, 0]
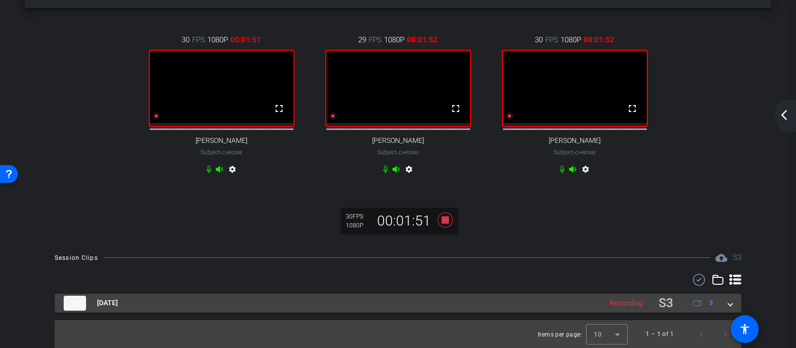
click at [730, 303] on span at bounding box center [730, 303] width 4 height 10
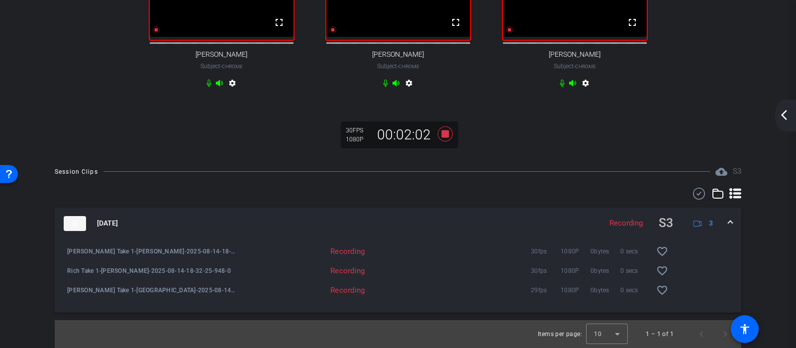
scroll to position [0, 0]
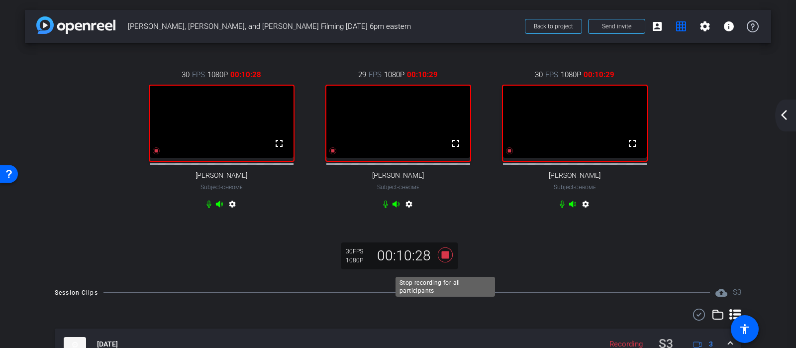
click at [444, 264] on icon at bounding box center [445, 255] width 24 height 18
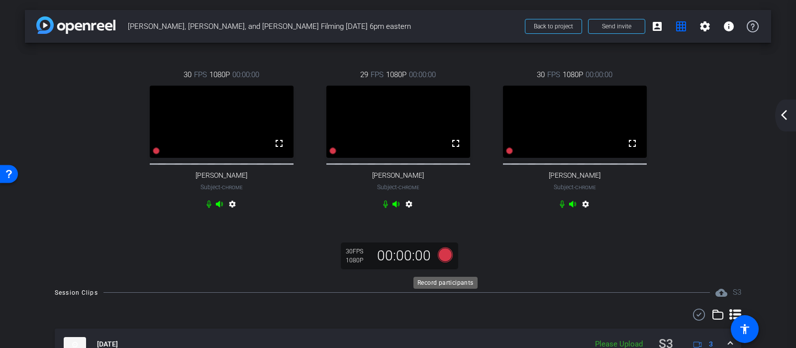
click at [444, 262] on icon at bounding box center [445, 254] width 15 height 15
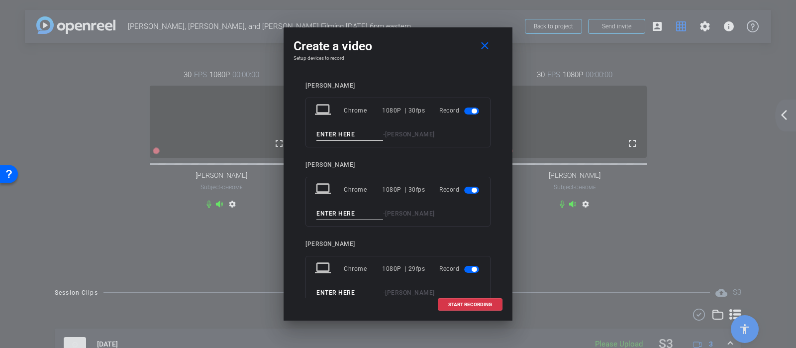
click at [350, 135] on input at bounding box center [349, 134] width 67 height 12
type input "Rich 2"
click at [330, 207] on div "laptop Chrome 1080P | 30fps Record - [PERSON_NAME]" at bounding box center [397, 202] width 185 height 50
click at [330, 210] on input at bounding box center [349, 213] width 67 height 12
type input "[PERSON_NAME] 2"
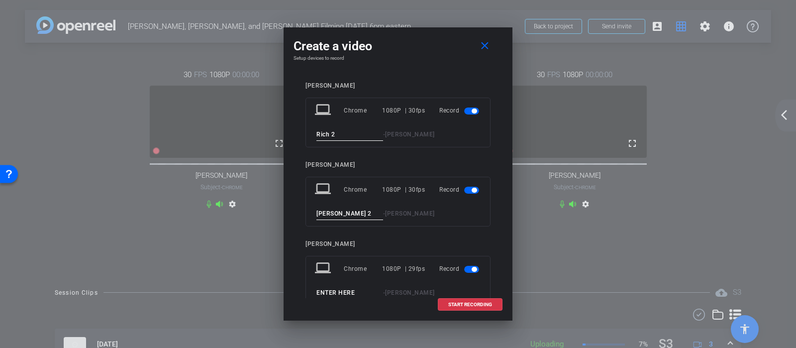
click at [337, 288] on input at bounding box center [349, 293] width 67 height 12
type input "[PERSON_NAME] 2"
click at [471, 306] on span "START RECORDING" at bounding box center [470, 304] width 44 height 5
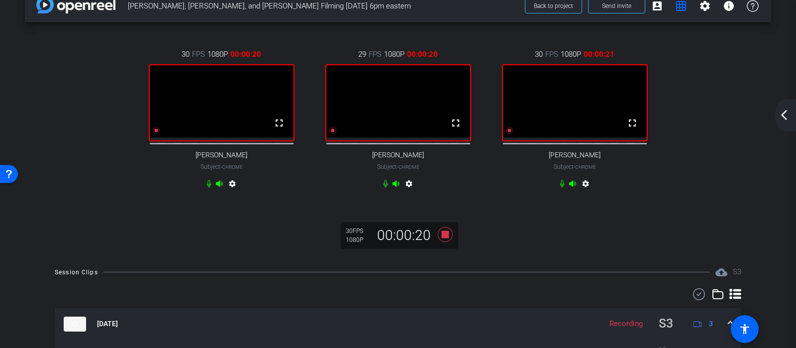
scroll to position [12, 0]
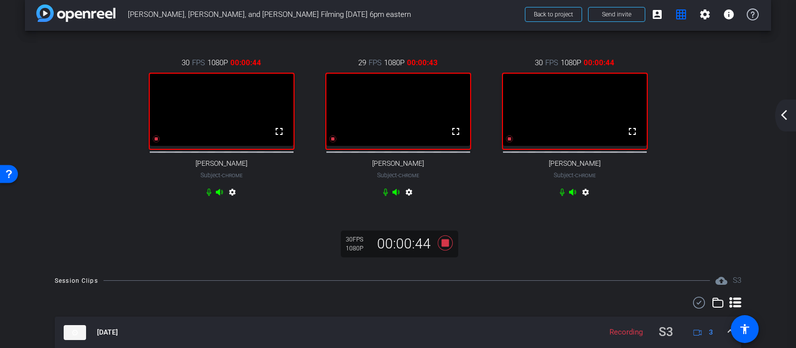
click at [785, 118] on mat-icon "arrow_back_ios_new" at bounding box center [784, 115] width 12 height 12
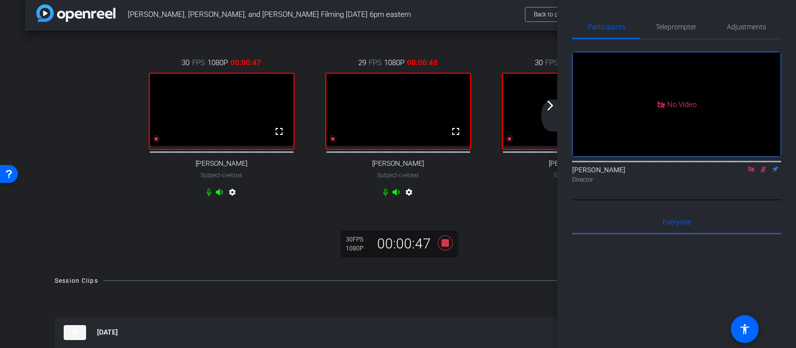
click at [750, 173] on icon at bounding box center [751, 169] width 8 height 7
click at [752, 173] on icon at bounding box center [751, 169] width 5 height 6
click at [752, 173] on icon at bounding box center [751, 169] width 4 height 6
click at [549, 111] on mat-icon "arrow_forward_ios" at bounding box center [550, 106] width 12 height 12
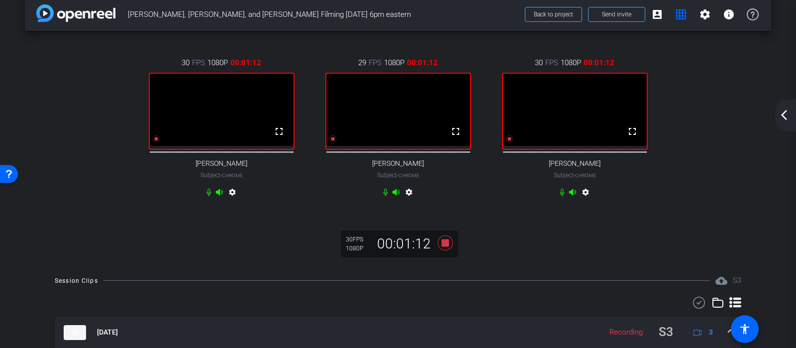
click at [788, 112] on mat-icon "arrow_back_ios_new" at bounding box center [784, 115] width 12 height 12
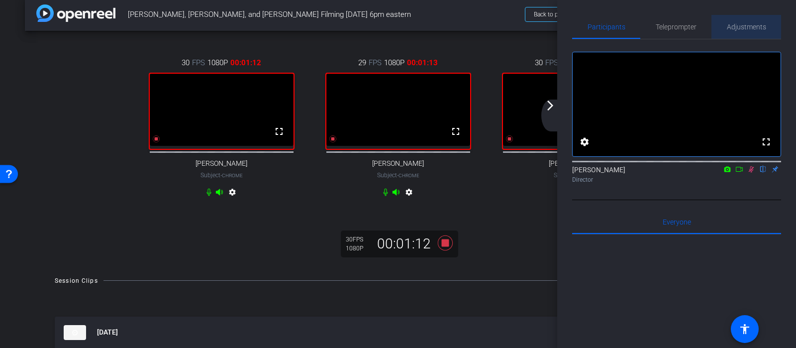
click at [745, 28] on span "Adjustments" at bounding box center [746, 26] width 39 height 7
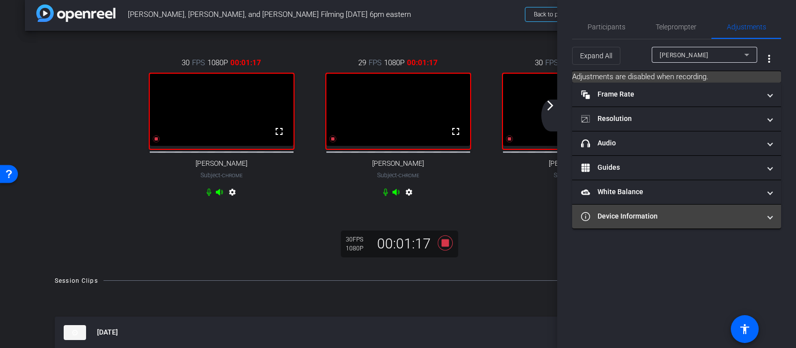
click at [630, 215] on mat-panel-title "Device Information" at bounding box center [670, 216] width 179 height 10
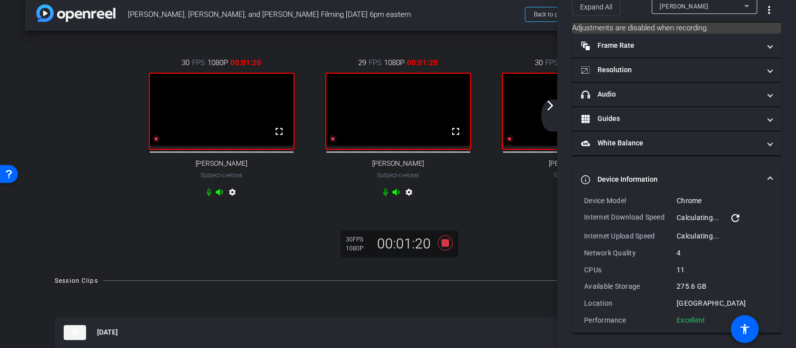
scroll to position [0, 0]
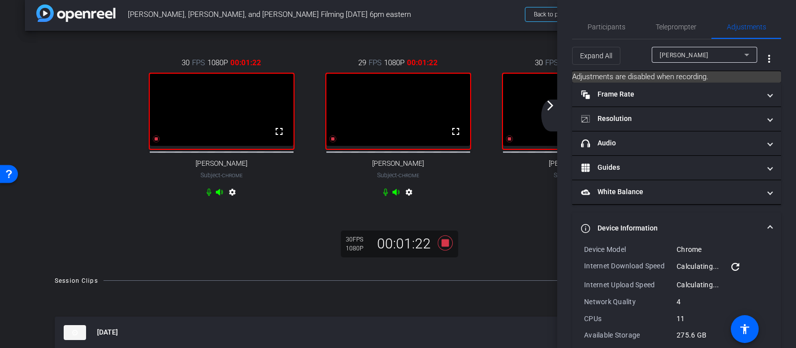
click at [683, 59] on div "[PERSON_NAME]" at bounding box center [702, 55] width 85 height 12
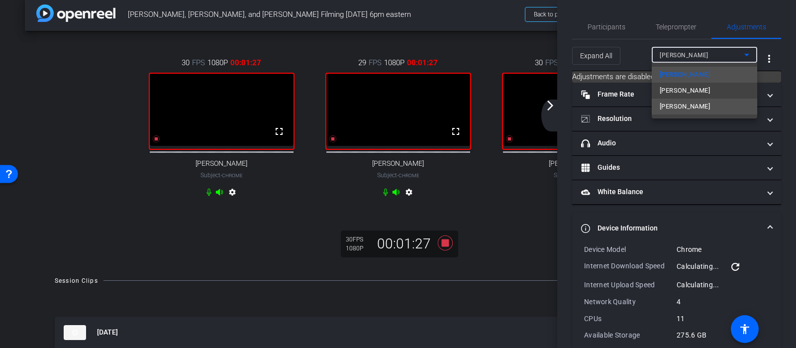
click at [667, 106] on span "[PERSON_NAME]" at bounding box center [685, 107] width 50 height 12
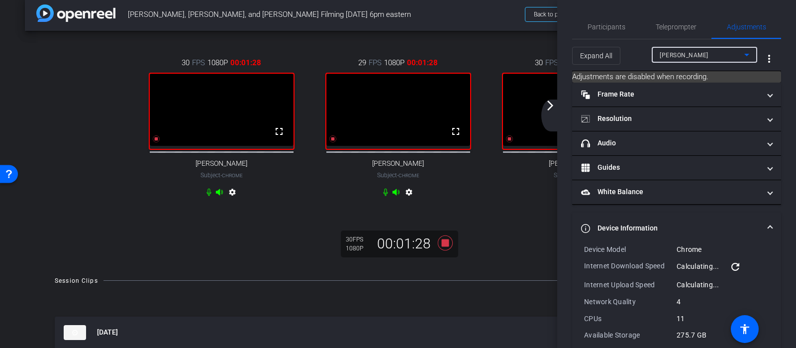
scroll to position [49, 0]
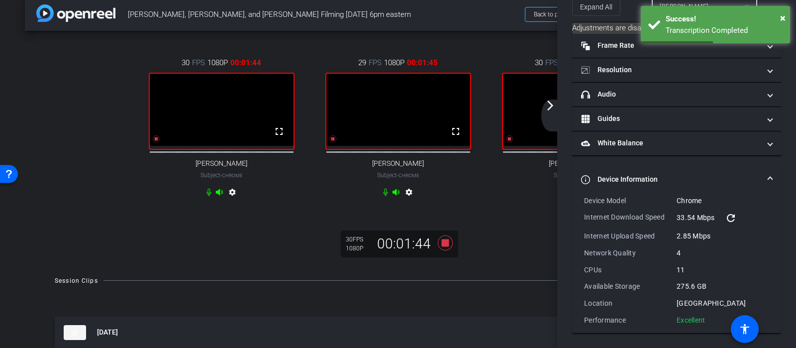
click at [729, 220] on mat-icon "refresh" at bounding box center [731, 218] width 12 height 12
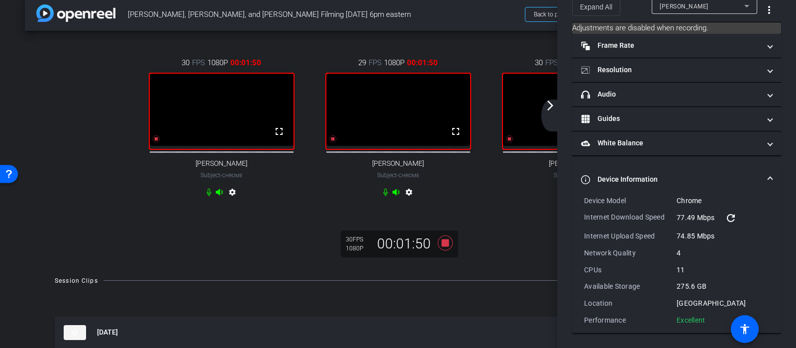
click at [553, 110] on mat-icon "arrow_forward_ios" at bounding box center [550, 106] width 12 height 12
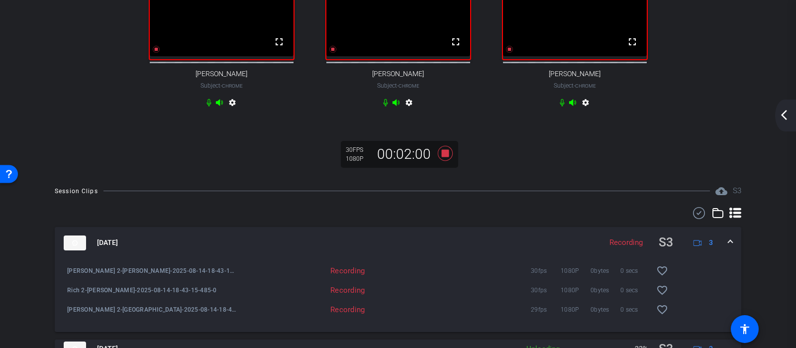
scroll to position [156, 0]
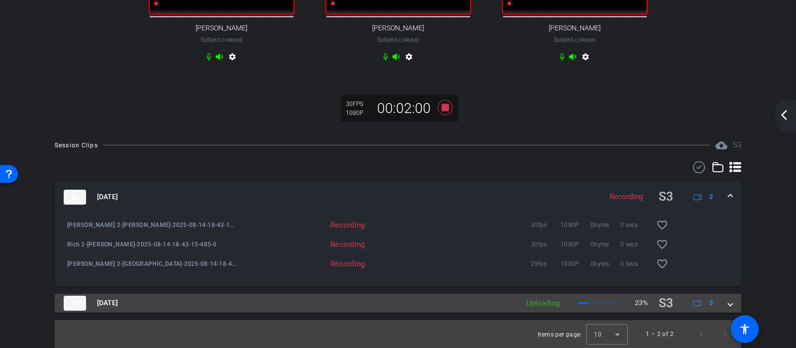
click at [733, 305] on mat-expansion-panel-header "[DATE] Uploading 23% S3 3" at bounding box center [398, 303] width 687 height 19
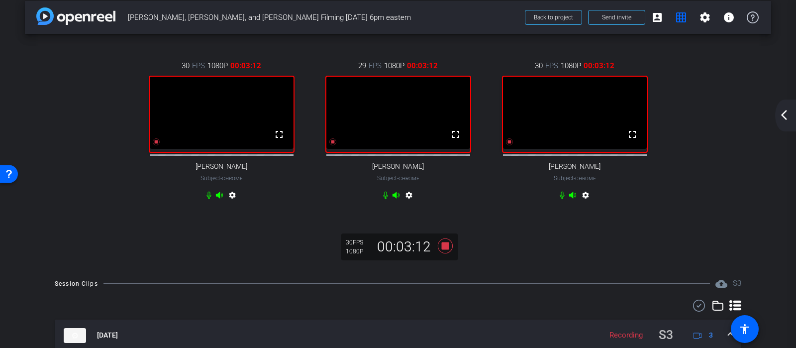
scroll to position [0, 0]
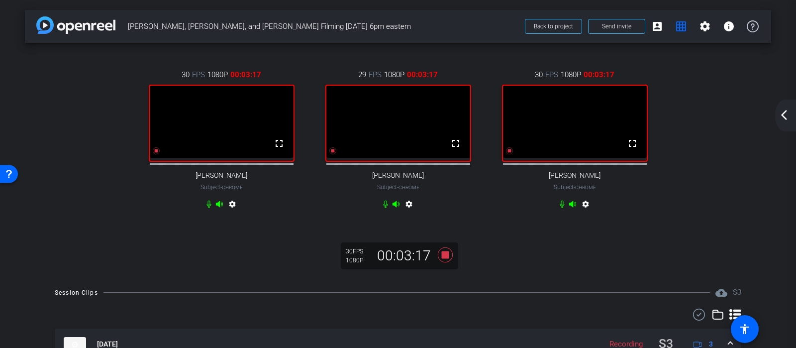
click at [781, 115] on mat-icon "arrow_back_ios_new" at bounding box center [784, 115] width 12 height 12
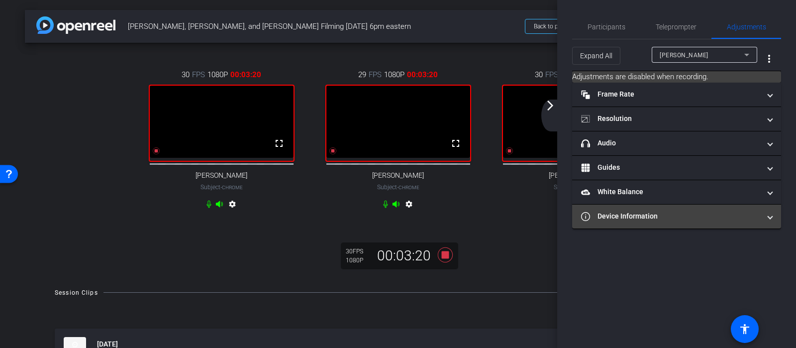
click at [656, 223] on mat-expansion-panel-header "Device Information" at bounding box center [676, 216] width 209 height 24
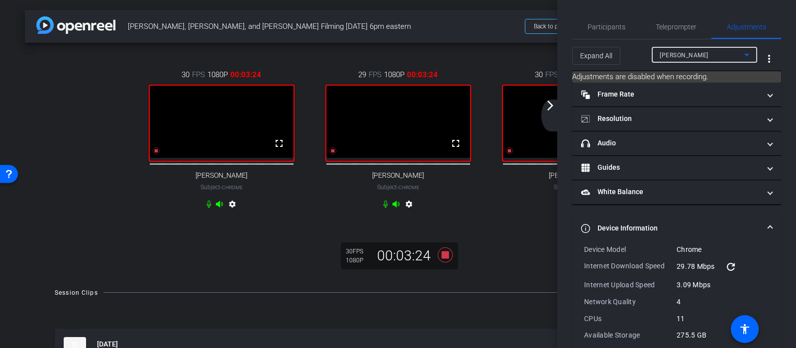
click at [673, 54] on span "[PERSON_NAME]" at bounding box center [684, 55] width 49 height 7
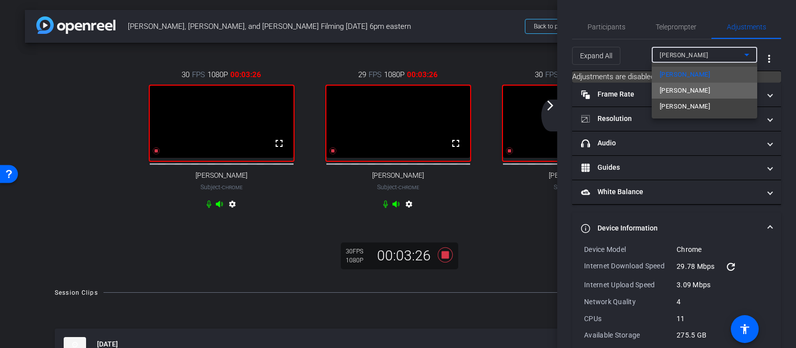
click at [672, 92] on span "[PERSON_NAME]" at bounding box center [685, 91] width 50 height 12
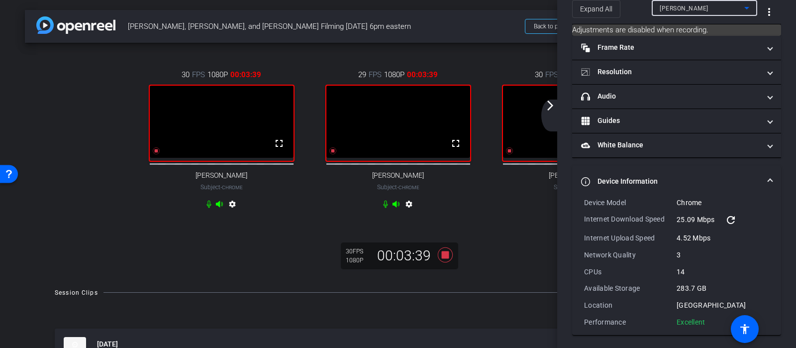
scroll to position [49, 0]
click at [718, 9] on div "[PERSON_NAME]" at bounding box center [702, 6] width 85 height 12
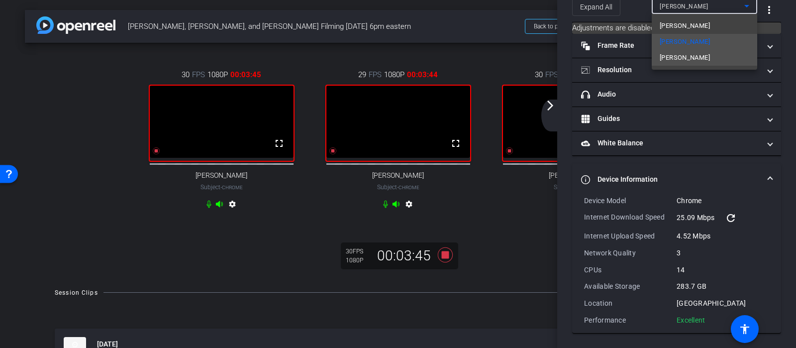
click at [687, 59] on mat-option "[PERSON_NAME]" at bounding box center [704, 58] width 105 height 16
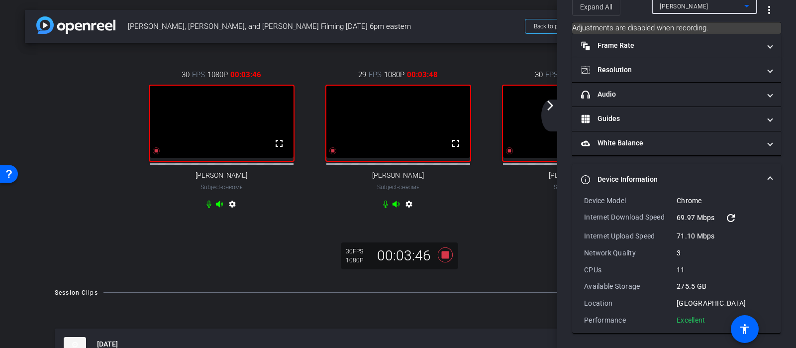
click at [553, 105] on mat-icon "arrow_forward_ios" at bounding box center [550, 106] width 12 height 12
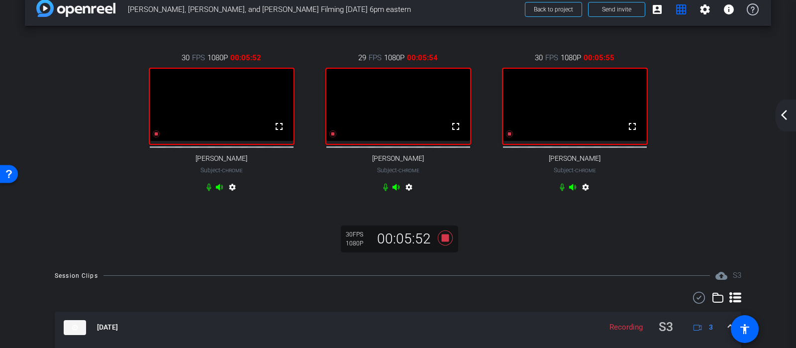
scroll to position [0, 0]
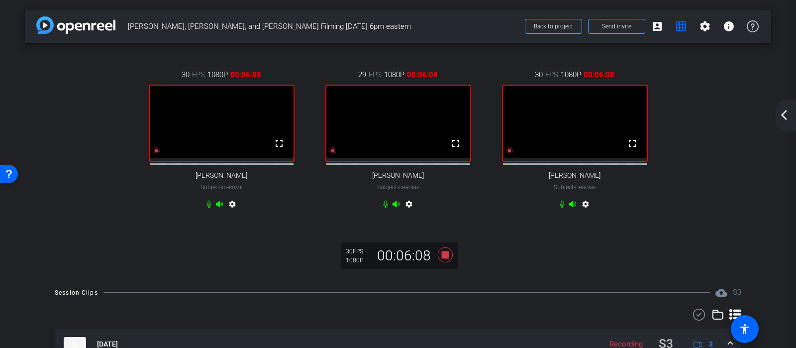
click at [784, 112] on mat-icon "arrow_back_ios_new" at bounding box center [784, 115] width 12 height 12
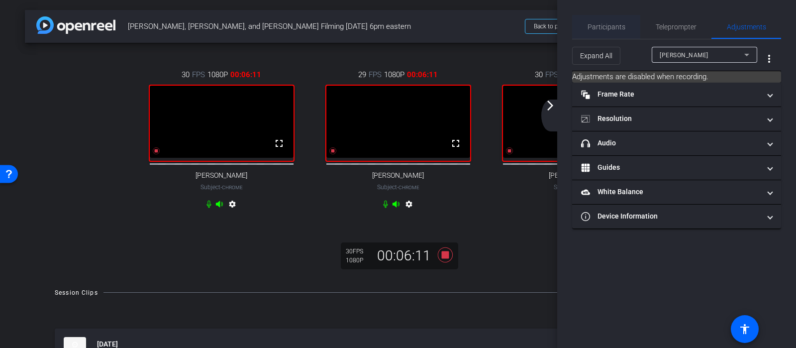
click at [623, 29] on span "Participants" at bounding box center [607, 26] width 38 height 7
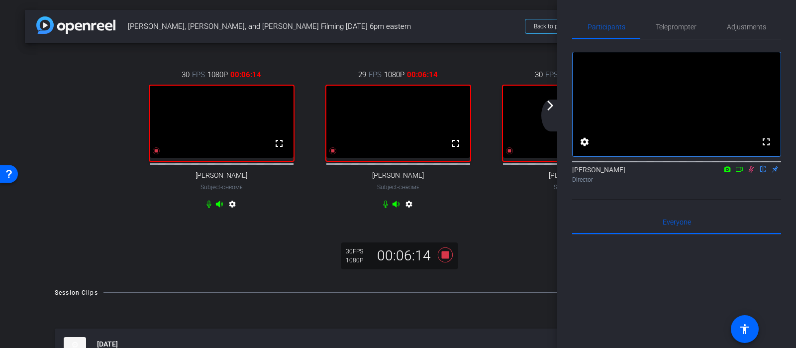
click at [554, 110] on mat-icon "arrow_forward_ios" at bounding box center [550, 106] width 12 height 12
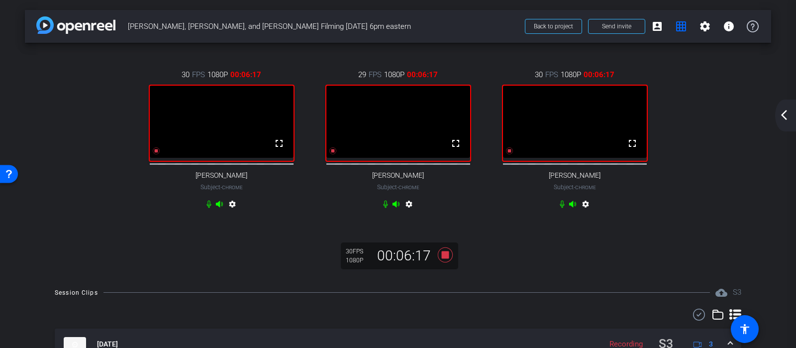
click at [783, 113] on mat-icon "arrow_back_ios_new" at bounding box center [784, 115] width 12 height 12
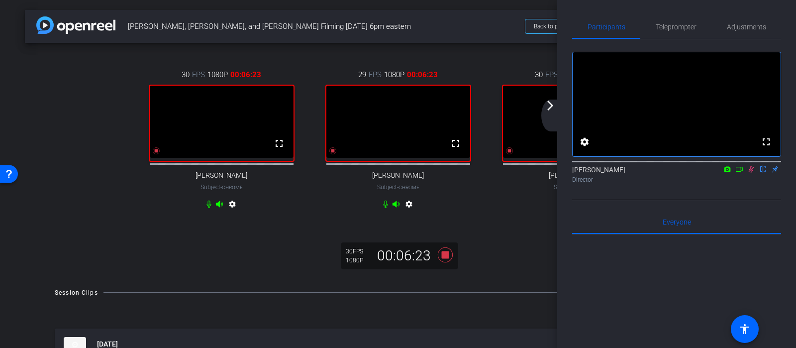
click at [740, 173] on icon at bounding box center [739, 169] width 8 height 7
click at [551, 109] on mat-icon "arrow_forward_ios" at bounding box center [550, 106] width 12 height 12
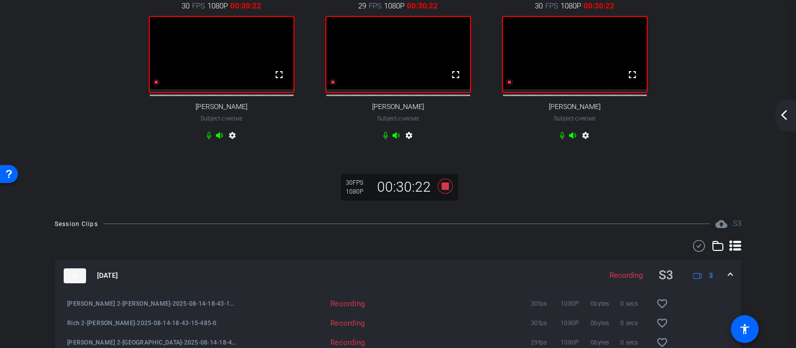
scroll to position [70, 0]
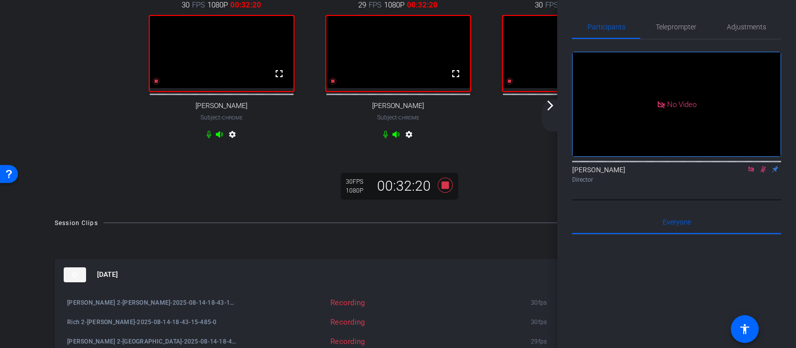
click at [35, 152] on div "30 FPS 1080P 00:32:20 fullscreen [PERSON_NAME] Subject - Chrome settings 29 FPS…" at bounding box center [398, 90] width 746 height 234
click at [553, 111] on mat-icon "arrow_forward_ios" at bounding box center [550, 106] width 12 height 12
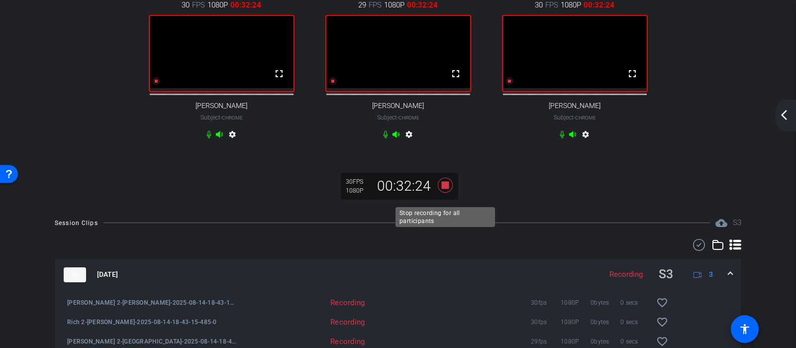
click at [447, 192] on icon at bounding box center [445, 184] width 15 height 15
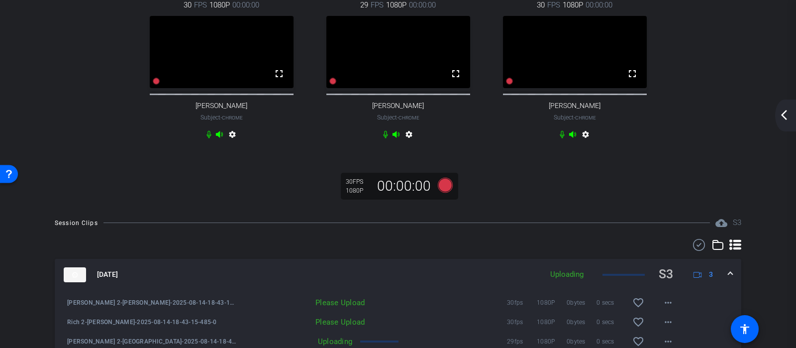
click at [789, 118] on mat-icon "arrow_back_ios_new" at bounding box center [784, 115] width 12 height 12
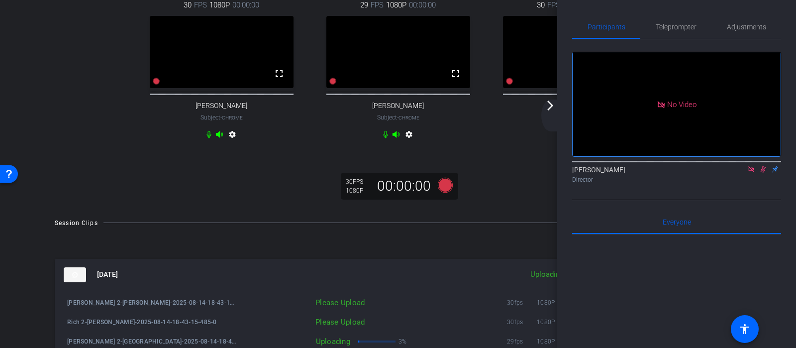
click at [749, 173] on icon at bounding box center [751, 169] width 8 height 7
click at [506, 155] on div "30 FPS 1080P 00:00:00 fullscreen [PERSON_NAME] Subject - Chrome settings" at bounding box center [575, 71] width 177 height 176
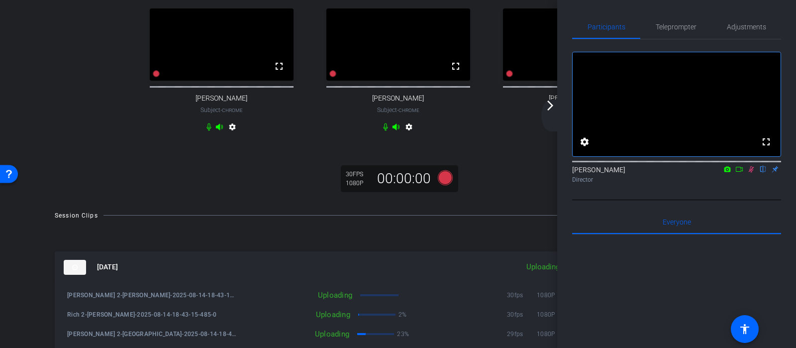
scroll to position [77, 0]
click at [554, 111] on div "arrow_back_ios_new arrow_forward_ios" at bounding box center [551, 116] width 21 height 32
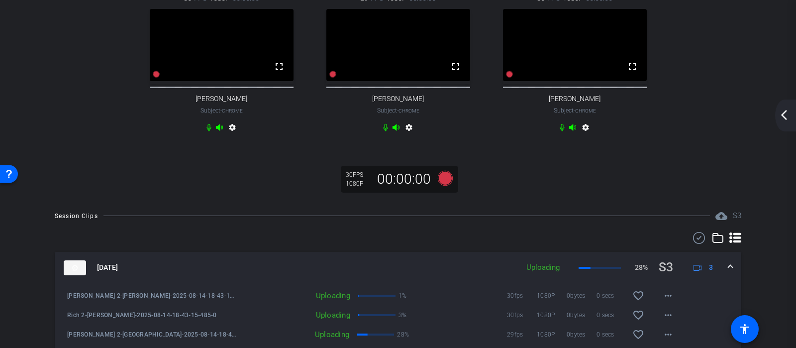
click at [788, 121] on div "arrow_back_ios_new arrow_forward_ios" at bounding box center [785, 116] width 21 height 32
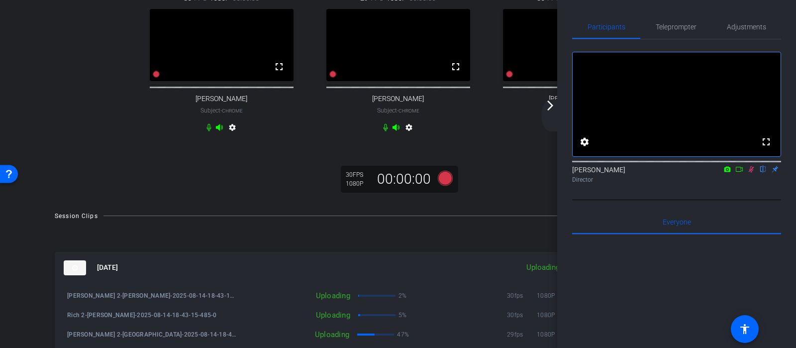
click at [550, 109] on mat-icon "arrow_forward_ios" at bounding box center [550, 106] width 12 height 12
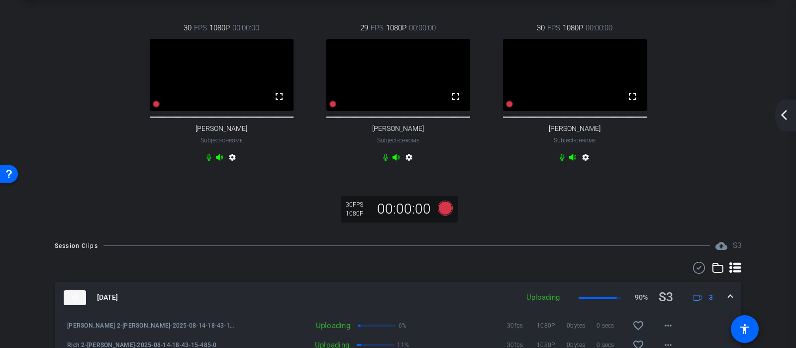
scroll to position [46, 0]
click at [447, 215] on icon at bounding box center [445, 208] width 15 height 15
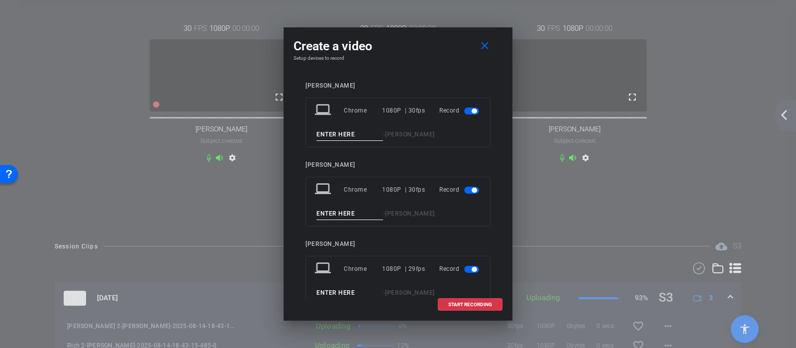
click at [333, 131] on input at bounding box center [349, 134] width 67 height 12
type input "Rich 3"
click at [335, 210] on input at bounding box center [349, 213] width 67 height 12
type input "[PERSON_NAME] 3"
click at [336, 290] on input at bounding box center [349, 293] width 67 height 12
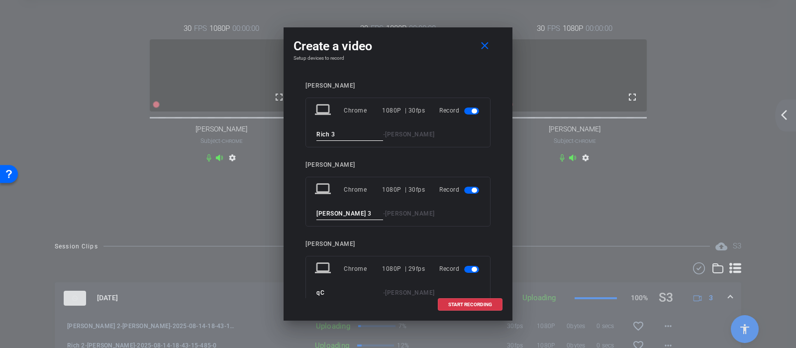
type input "q"
type input "[PERSON_NAME] 3"
click at [457, 306] on span "START RECORDING" at bounding box center [470, 304] width 44 height 5
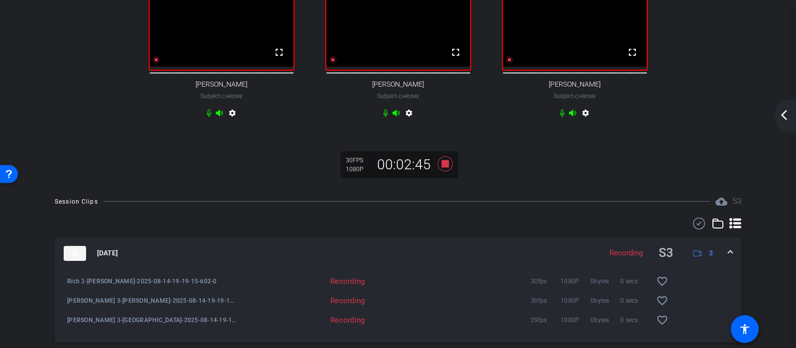
scroll to position [0, 0]
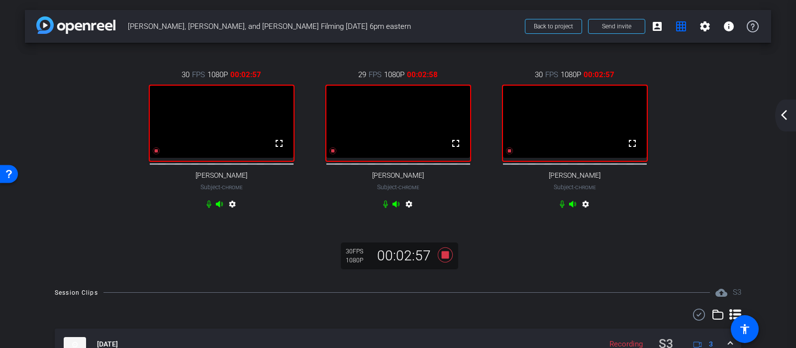
click at [745, 210] on div "30 FPS 1080P 00:02:57 fullscreen [PERSON_NAME] Subject - Chrome settings 29 FPS…" at bounding box center [398, 141] width 707 height 176
click at [792, 117] on div "arrow_back_ios_new arrow_forward_ios" at bounding box center [785, 116] width 21 height 32
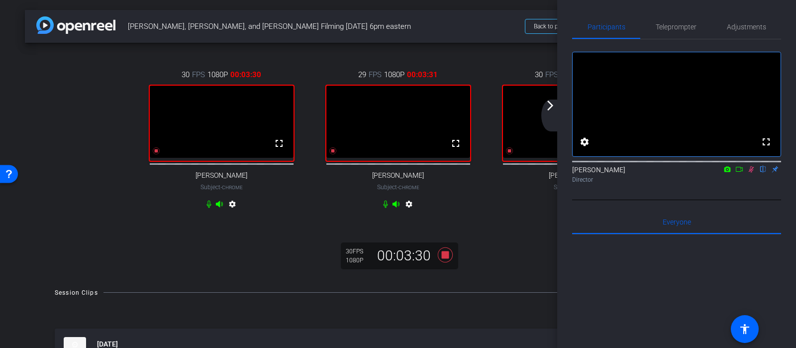
click at [545, 110] on mat-icon "arrow_forward_ios" at bounding box center [550, 106] width 12 height 12
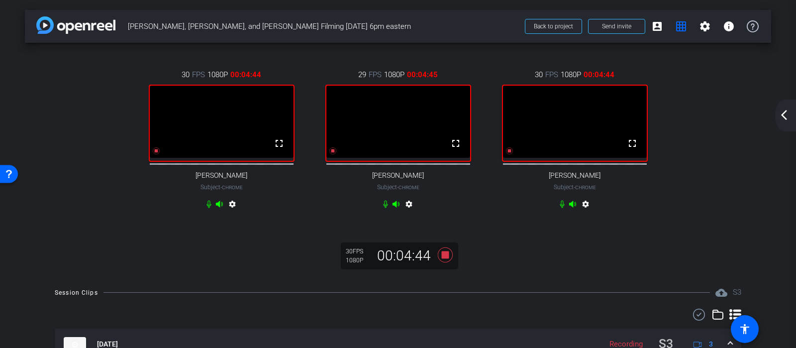
click at [788, 112] on mat-icon "arrow_back_ios_new" at bounding box center [784, 115] width 12 height 12
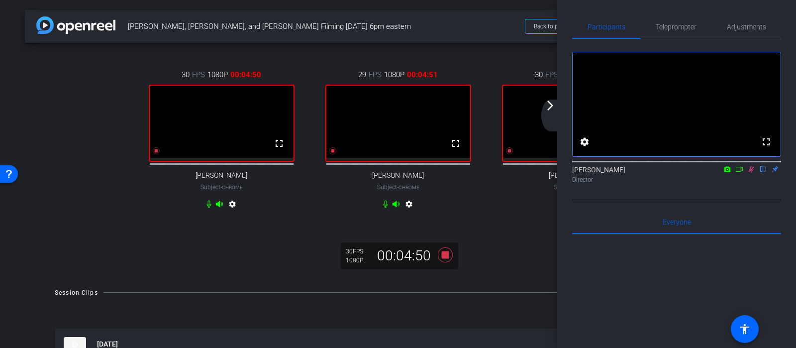
click at [551, 108] on mat-icon "arrow_forward_ios" at bounding box center [550, 106] width 12 height 12
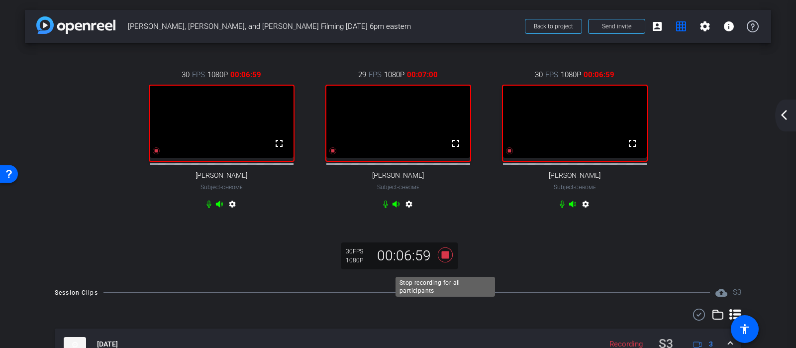
click at [447, 262] on icon at bounding box center [445, 254] width 15 height 15
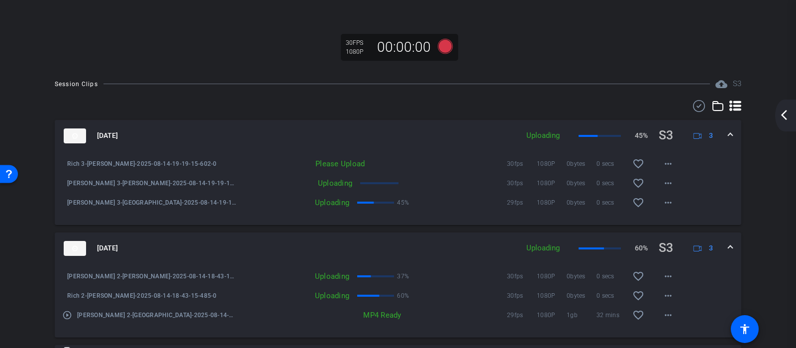
scroll to position [209, 0]
click at [674, 171] on span at bounding box center [668, 163] width 24 height 24
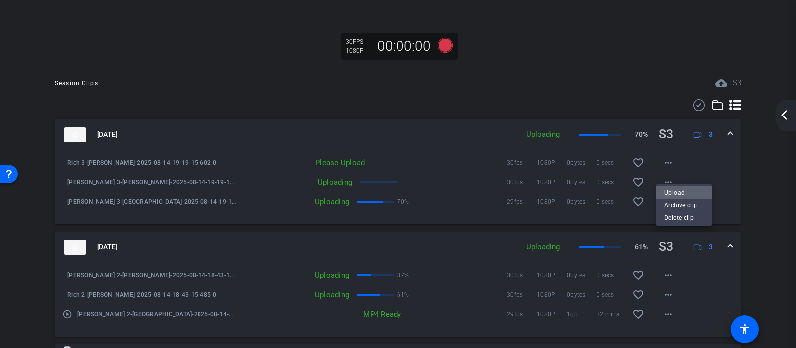
click at [674, 191] on span "Upload" at bounding box center [684, 193] width 40 height 12
click at [674, 190] on span at bounding box center [668, 182] width 24 height 24
click at [702, 189] on div at bounding box center [398, 174] width 796 height 348
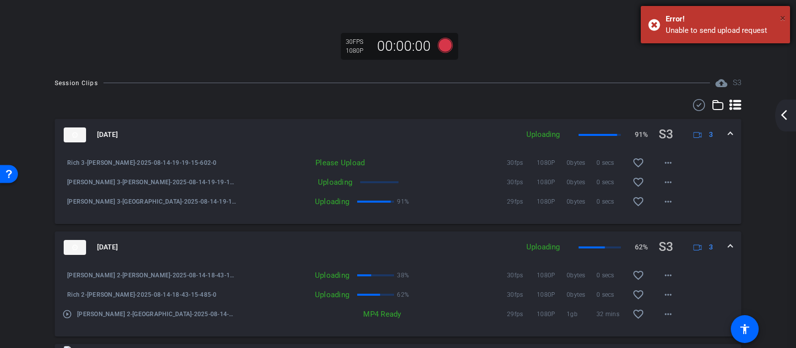
click at [785, 16] on span "×" at bounding box center [782, 18] width 5 height 12
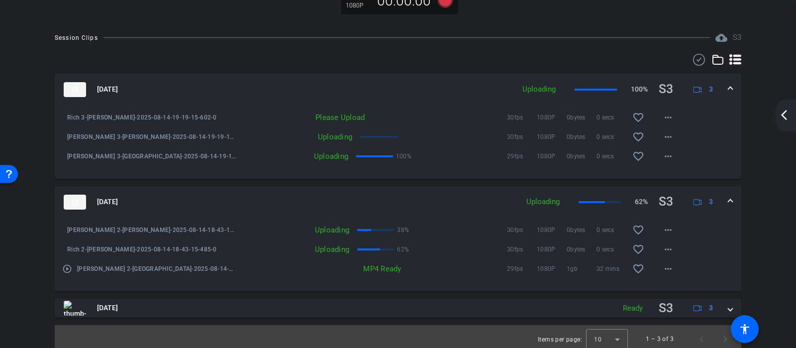
scroll to position [269, 0]
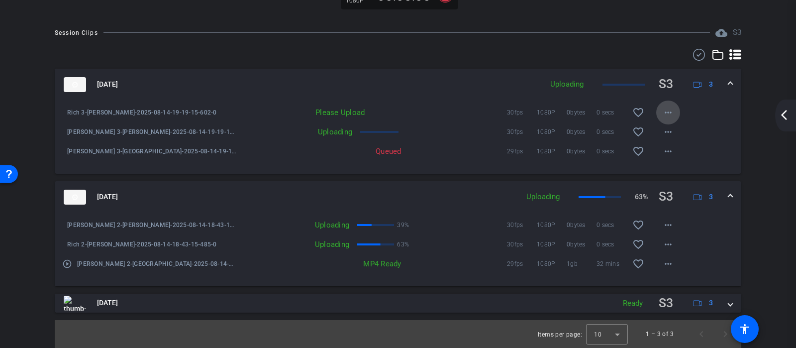
click at [667, 113] on mat-icon "more_horiz" at bounding box center [668, 112] width 12 height 12
click at [665, 135] on span "Upload" at bounding box center [684, 133] width 40 height 12
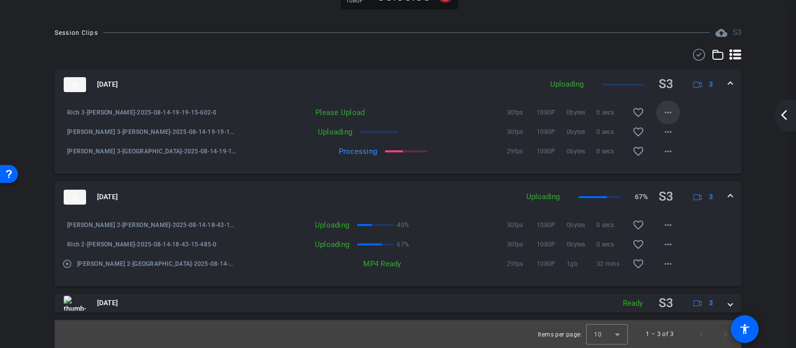
click at [668, 115] on mat-icon "more_horiz" at bounding box center [668, 112] width 12 height 12
click at [668, 133] on span "Upload" at bounding box center [684, 133] width 40 height 12
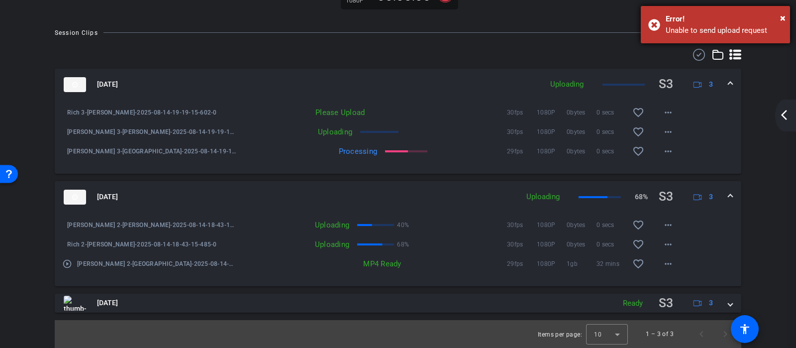
click at [690, 24] on div "Error!" at bounding box center [724, 18] width 117 height 11
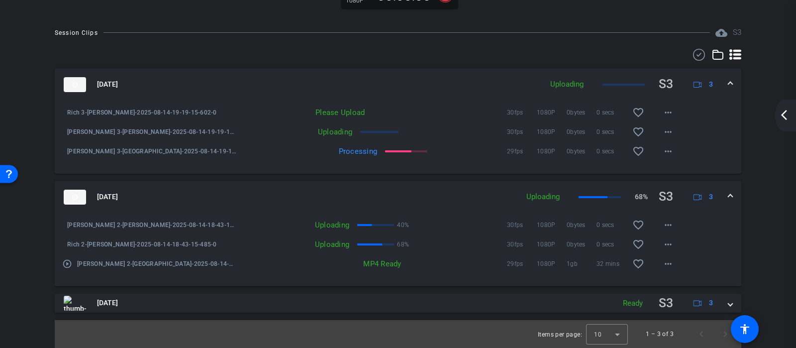
click at [788, 117] on mat-icon "arrow_back_ios_new" at bounding box center [784, 115] width 12 height 12
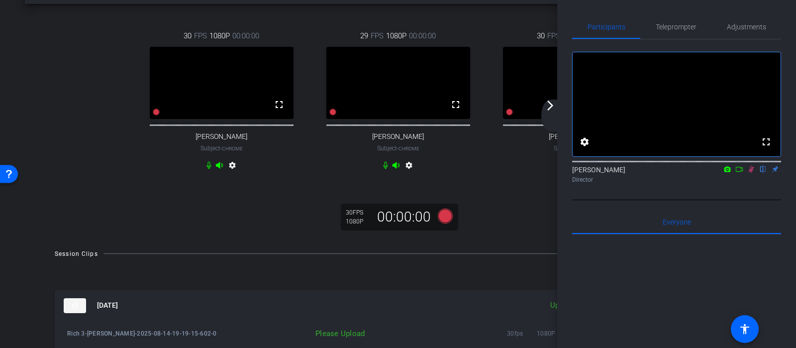
scroll to position [38, 0]
click at [552, 109] on mat-icon "arrow_forward_ios" at bounding box center [550, 106] width 12 height 12
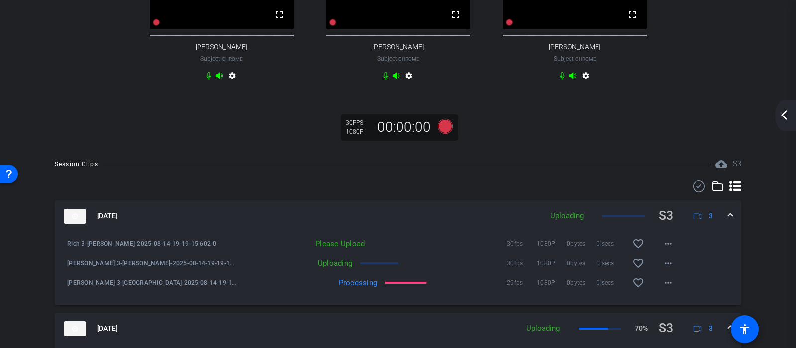
scroll to position [130, 0]
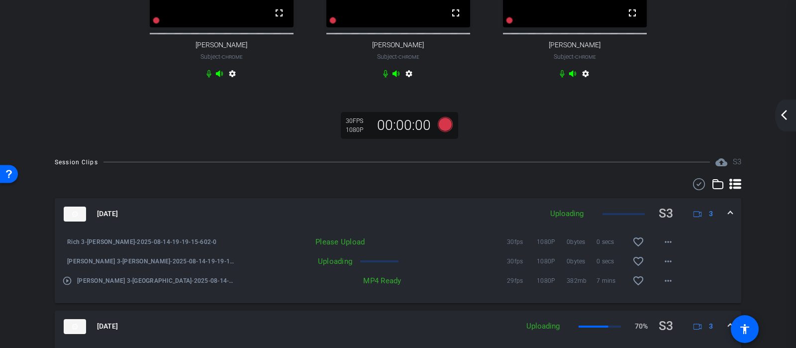
click at [209, 78] on icon at bounding box center [209, 74] width 8 height 8
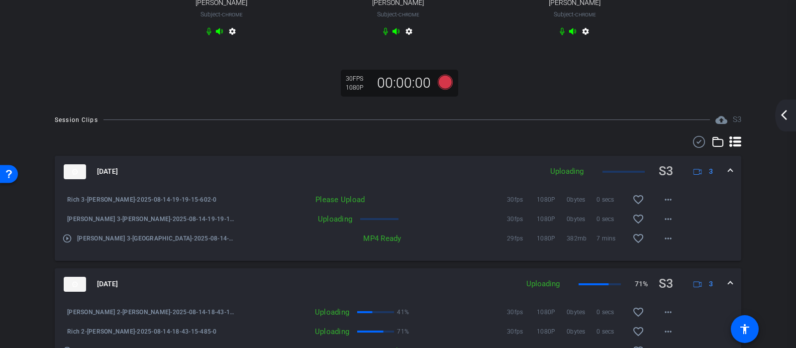
scroll to position [173, 0]
click at [792, 118] on div "arrow_back_ios_new arrow_forward_ios" at bounding box center [785, 116] width 21 height 32
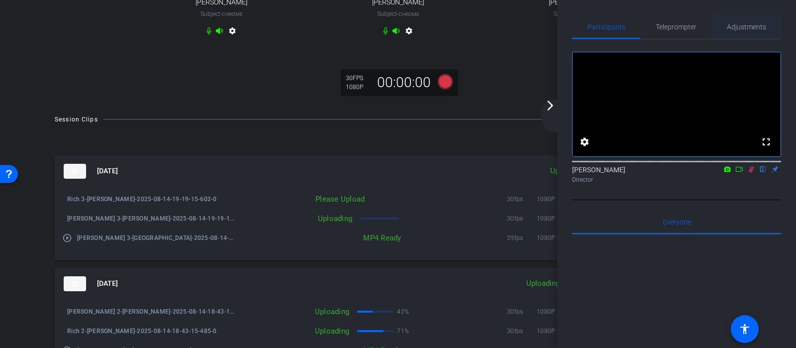
click at [736, 27] on span "Adjustments" at bounding box center [746, 26] width 39 height 7
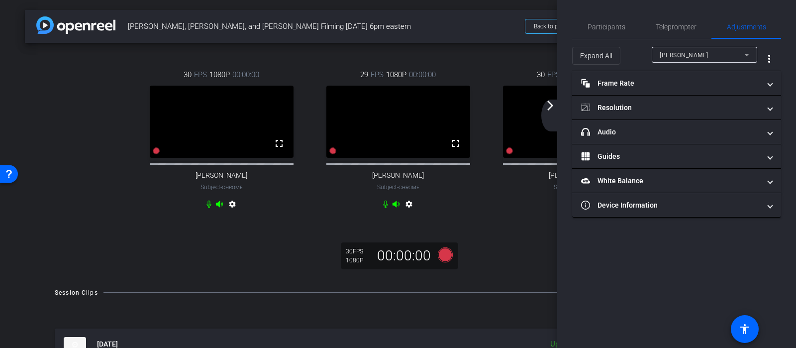
click at [233, 211] on mat-icon "settings" at bounding box center [232, 206] width 12 height 12
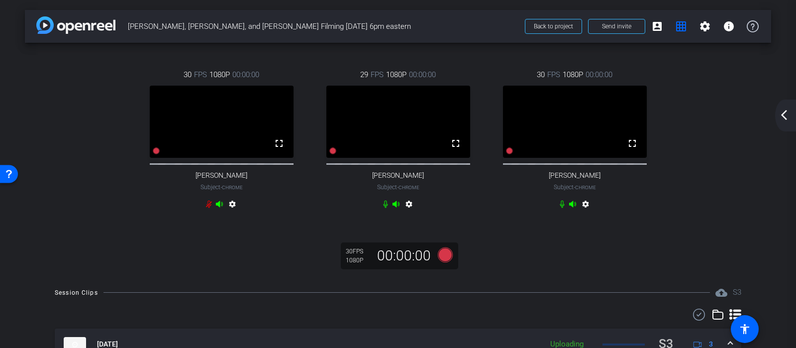
click at [231, 137] on video at bounding box center [222, 122] width 144 height 72
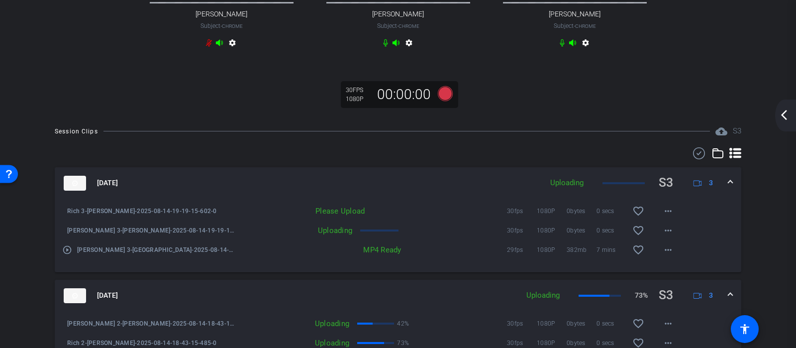
scroll to position [162, 0]
click at [665, 236] on mat-icon "more_horiz" at bounding box center [668, 230] width 12 height 12
click at [668, 215] on div at bounding box center [398, 174] width 796 height 348
click at [668, 216] on mat-icon "more_horiz" at bounding box center [668, 210] width 12 height 12
click at [678, 238] on span "Upload" at bounding box center [684, 240] width 40 height 12
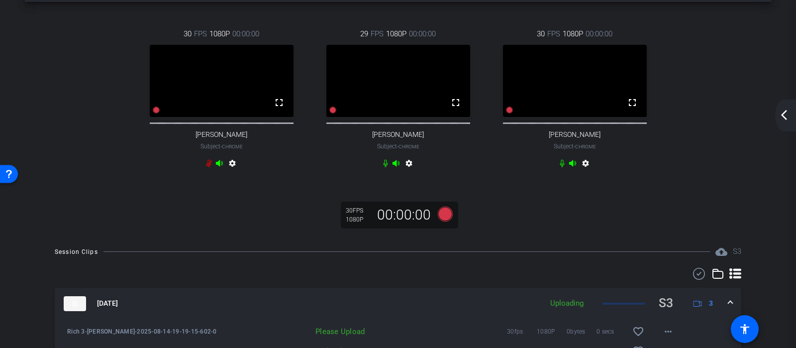
scroll to position [0, 0]
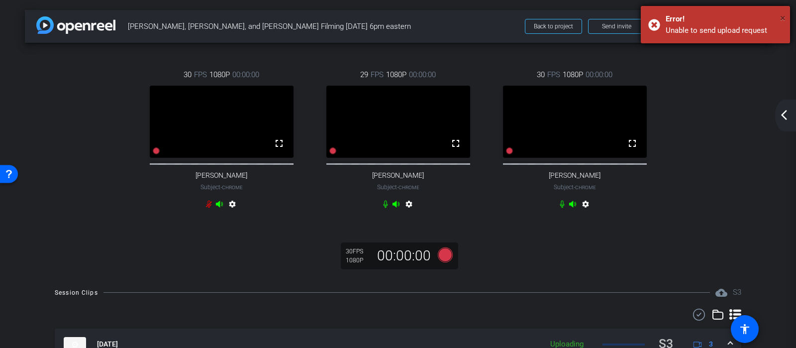
click at [782, 20] on span "×" at bounding box center [782, 18] width 5 height 12
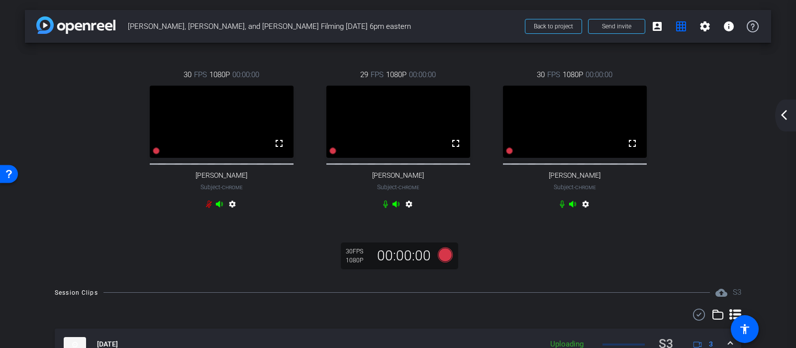
click at [776, 110] on div "arrow_back [PERSON_NAME], [PERSON_NAME], and [PERSON_NAME] Filming [DATE] 6pm e…" at bounding box center [398, 174] width 796 height 348
click at [783, 114] on mat-icon "arrow_back_ios_new" at bounding box center [784, 115] width 12 height 12
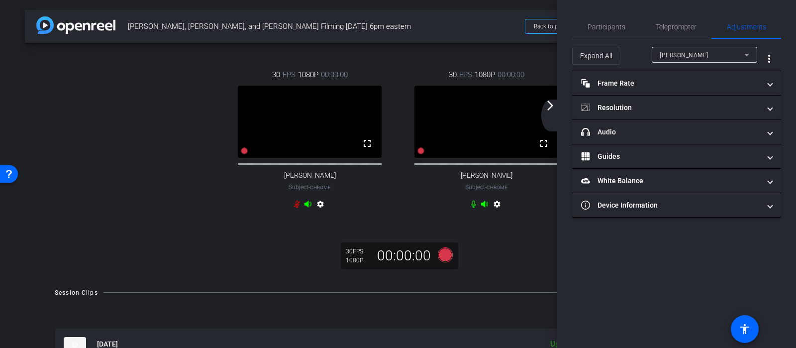
click at [307, 207] on icon at bounding box center [307, 204] width 7 height 6
click at [177, 111] on div "30 FPS 1080P 00:00:00 No Video [PERSON_NAME] Subject - Chrome settings 30 FPS 1…" at bounding box center [398, 141] width 707 height 176
click at [554, 110] on mat-icon "arrow_forward_ios" at bounding box center [550, 106] width 12 height 12
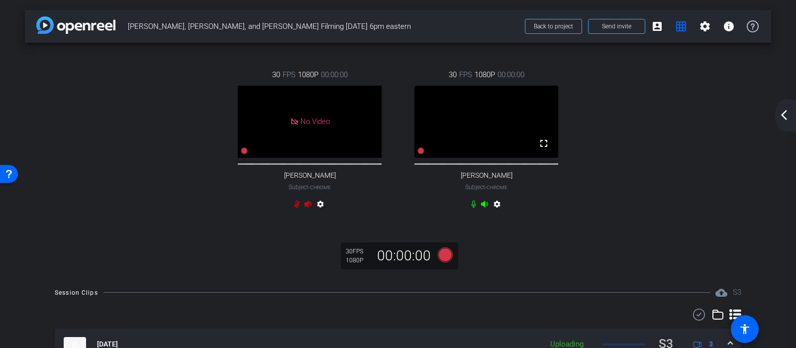
click at [785, 117] on mat-icon "arrow_back_ios_new" at bounding box center [784, 115] width 12 height 12
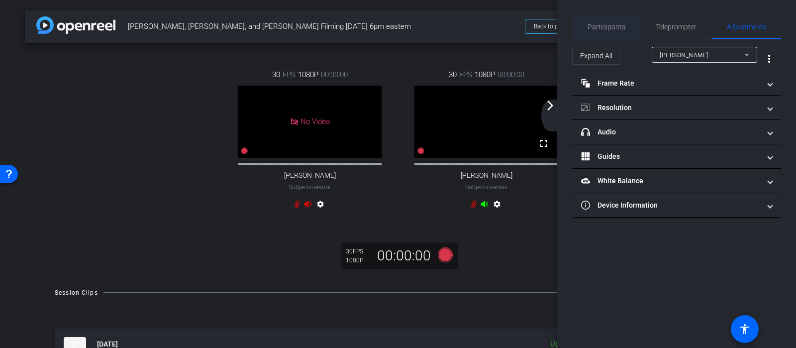
click at [624, 29] on span "Participants" at bounding box center [607, 26] width 38 height 7
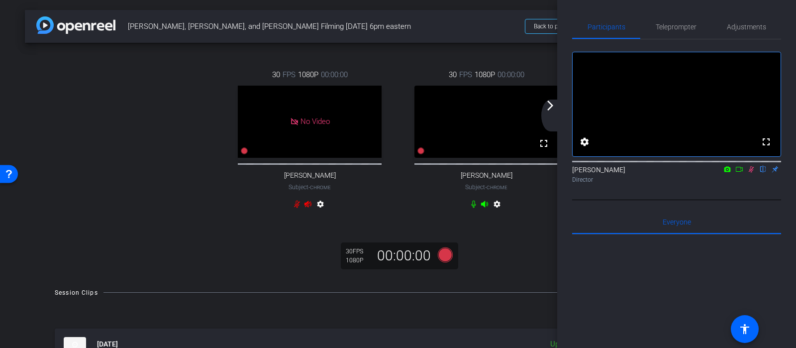
click at [750, 174] on mat-icon at bounding box center [751, 169] width 12 height 9
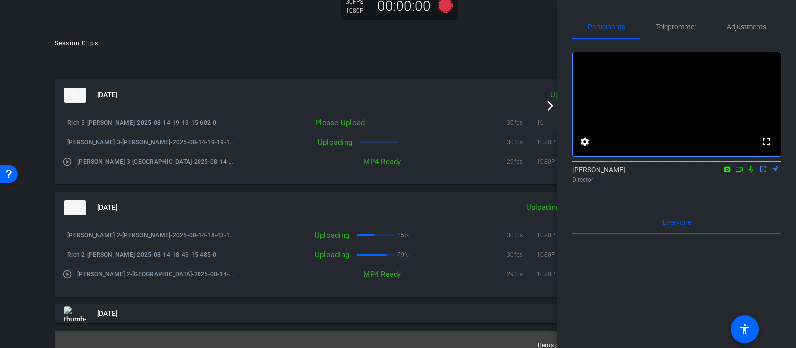
scroll to position [250, 0]
click at [554, 102] on mat-icon "arrow_forward_ios" at bounding box center [550, 106] width 12 height 12
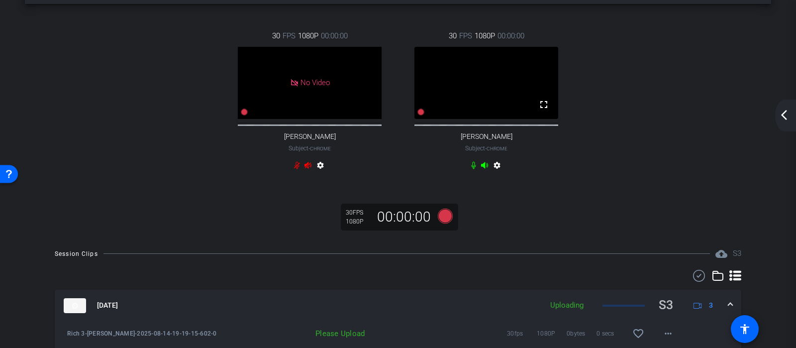
scroll to position [38, 0]
click at [474, 170] on icon at bounding box center [474, 166] width 8 height 8
click at [487, 170] on icon at bounding box center [485, 166] width 8 height 8
click at [781, 113] on mat-icon "arrow_back_ios_new" at bounding box center [784, 115] width 12 height 12
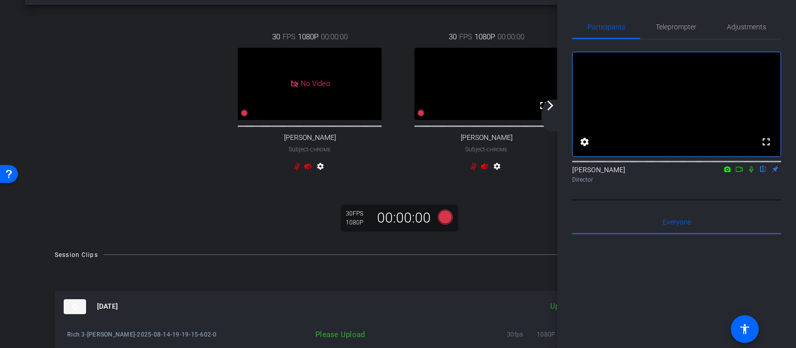
click at [555, 112] on div "arrow_back_ios_new arrow_forward_ios" at bounding box center [551, 116] width 21 height 32
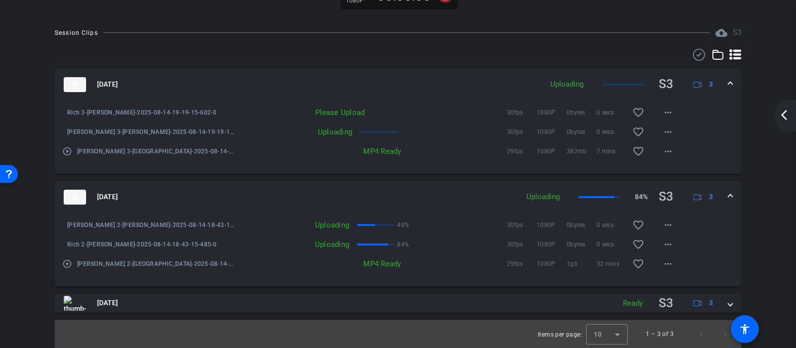
scroll to position [0, 0]
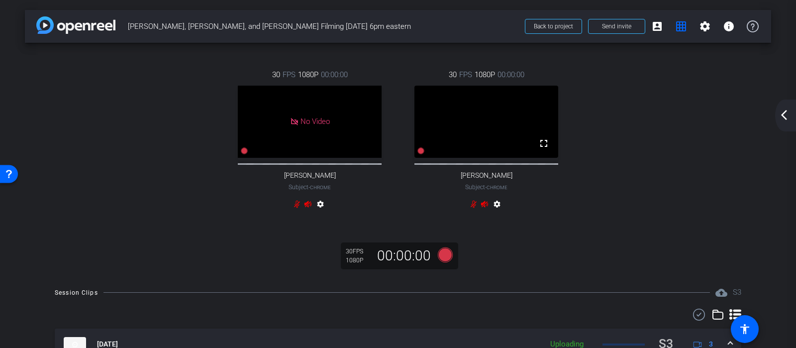
click at [790, 110] on div "arrow_back_ios_new arrow_forward_ios" at bounding box center [785, 116] width 21 height 32
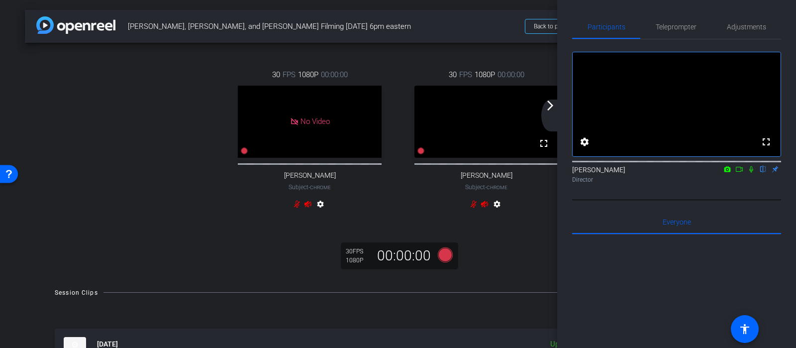
click at [738, 173] on icon at bounding box center [739, 169] width 8 height 7
click at [765, 173] on icon at bounding box center [763, 169] width 8 height 7
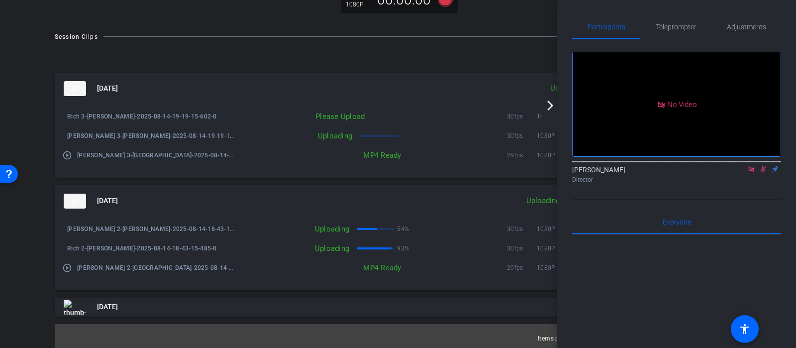
scroll to position [260, 0]
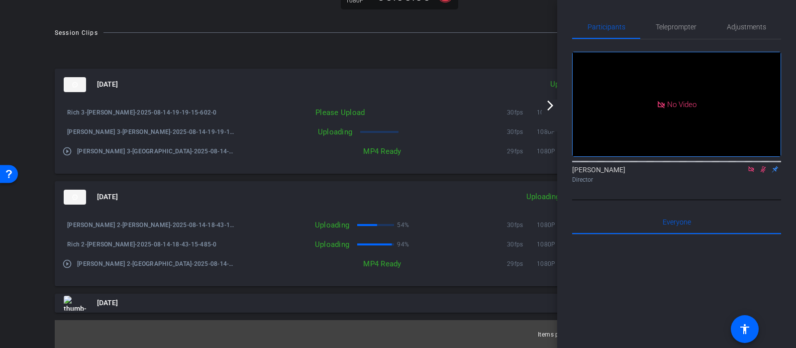
click at [552, 109] on mat-icon "arrow_forward_ios" at bounding box center [550, 106] width 12 height 12
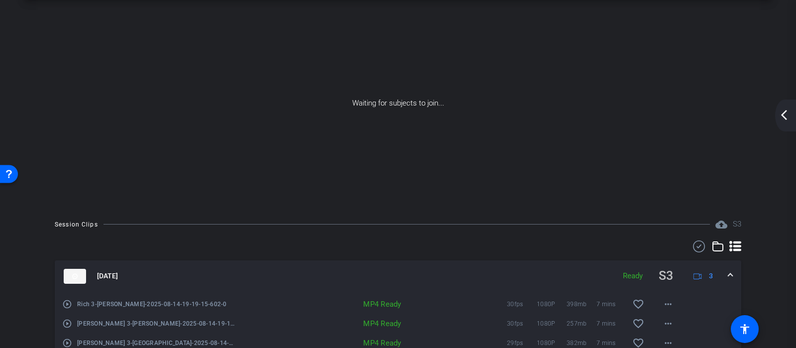
scroll to position [0, 0]
